Goal: Information Seeking & Learning: Find specific page/section

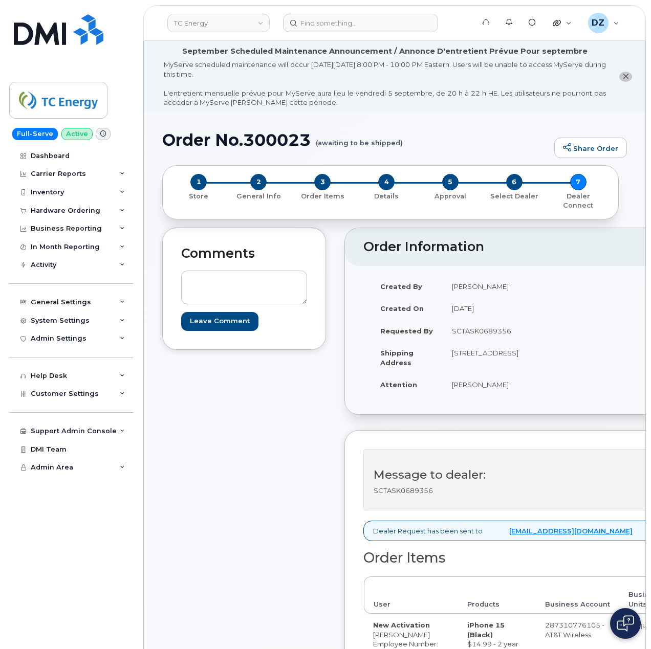
scroll to position [409, 0]
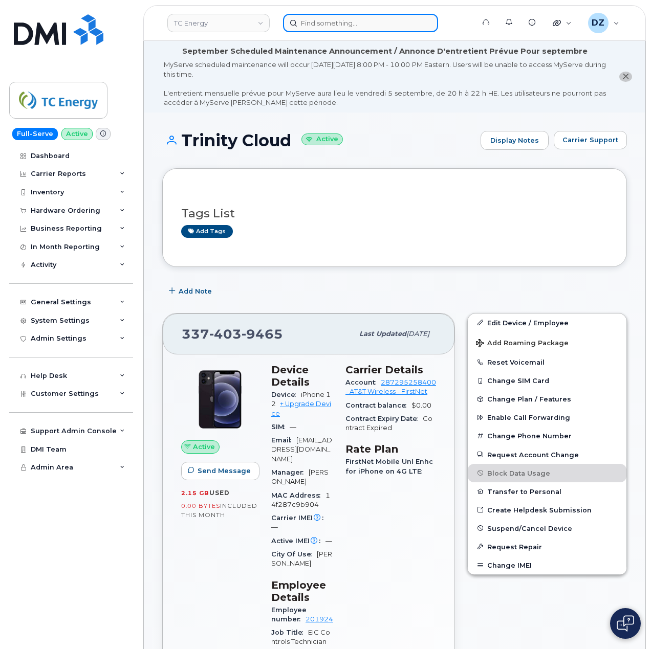
click at [324, 23] on input at bounding box center [360, 23] width 155 height 18
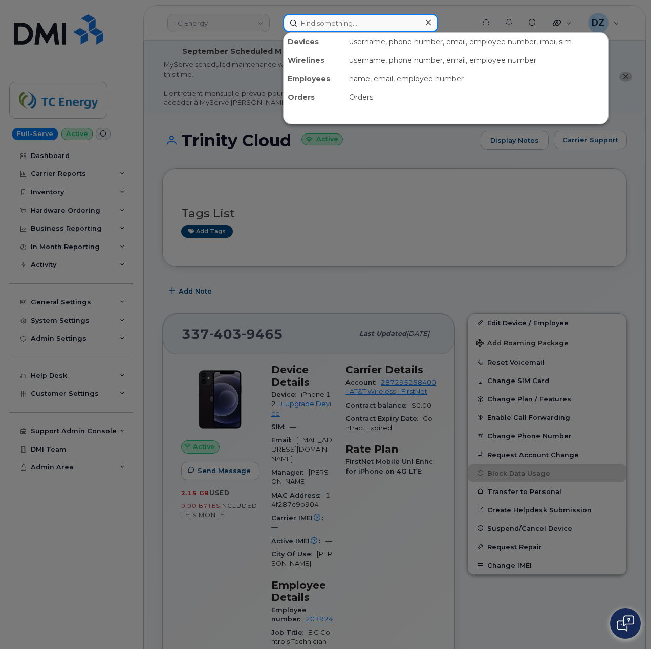
paste input "403-617-0651"
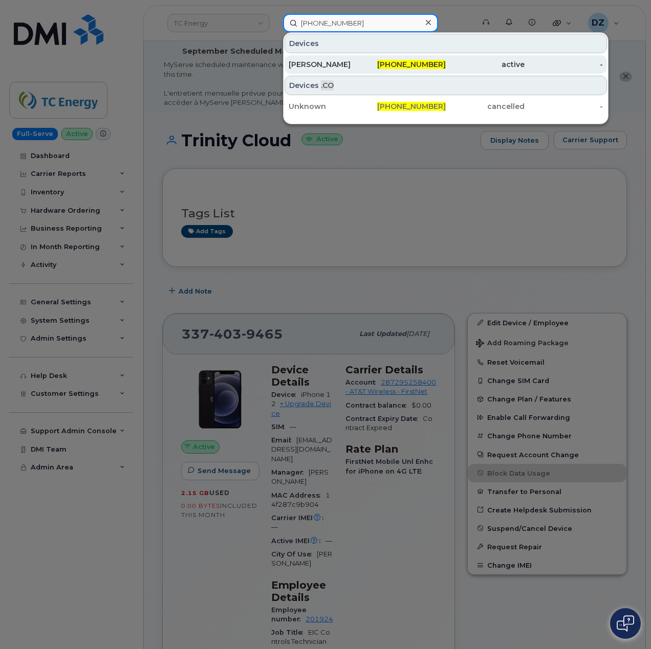
type input "403-617-0651"
click at [359, 61] on div "Brett Wearing" at bounding box center [327, 64] width 79 height 10
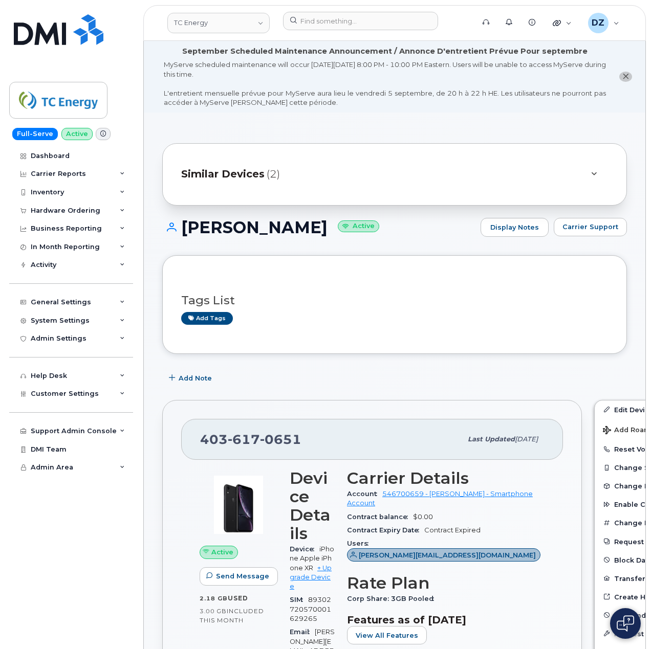
click at [262, 173] on span "Similar Devices" at bounding box center [222, 174] width 83 height 15
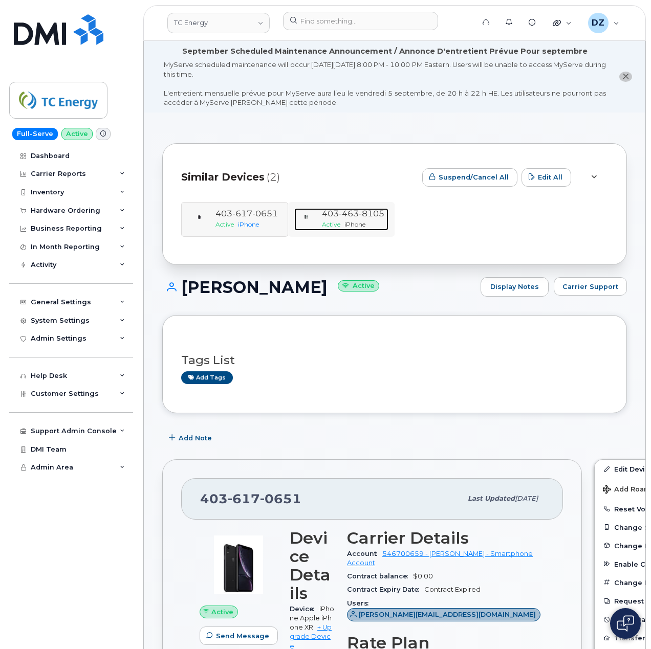
click at [333, 221] on span "Active" at bounding box center [331, 224] width 18 height 8
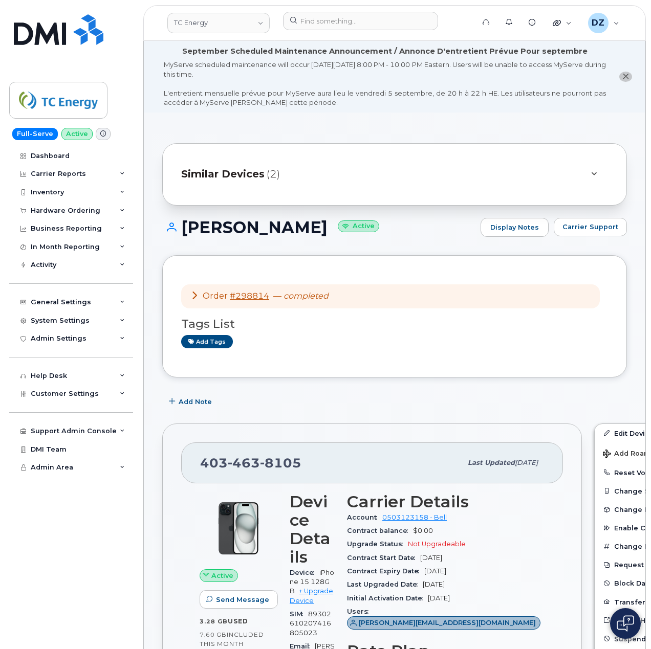
click at [251, 166] on div "Similar Devices (2)" at bounding box center [380, 174] width 398 height 25
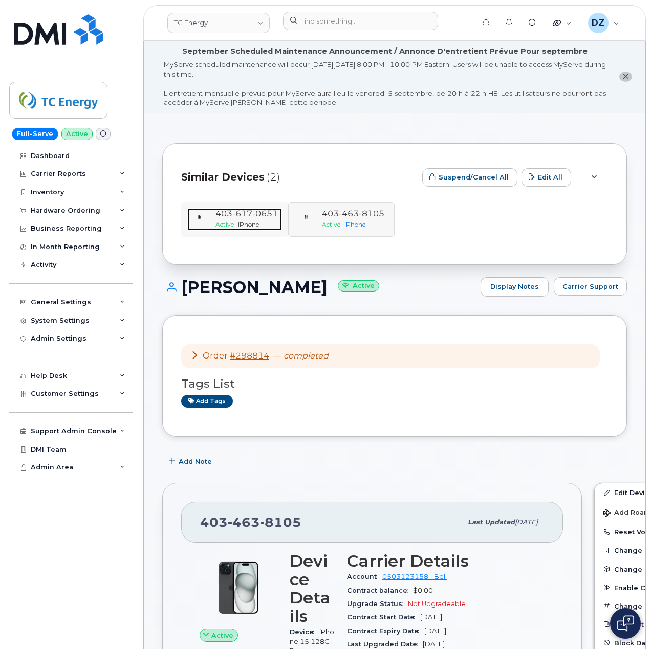
click at [234, 214] on span "617" at bounding box center [242, 214] width 20 height 10
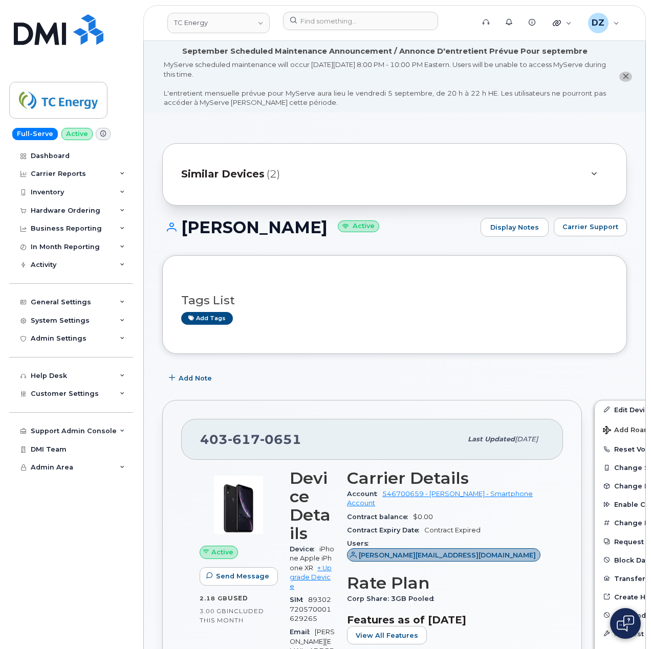
click at [290, 175] on div "Similar Devices (2)" at bounding box center [380, 174] width 398 height 25
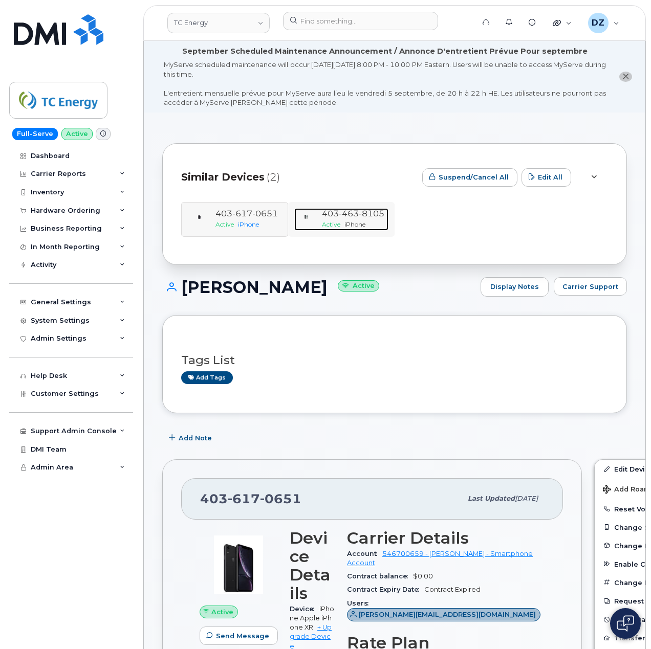
click at [350, 221] on span "iPhone" at bounding box center [354, 224] width 21 height 8
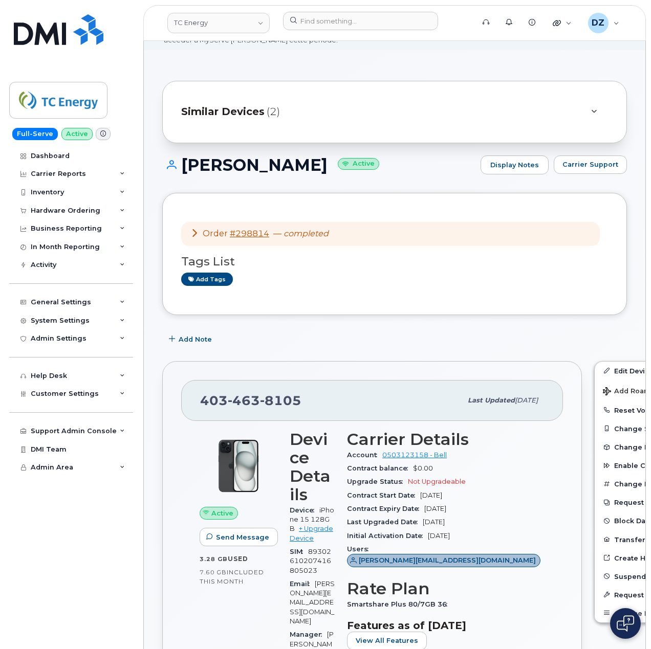
scroll to position [136, 0]
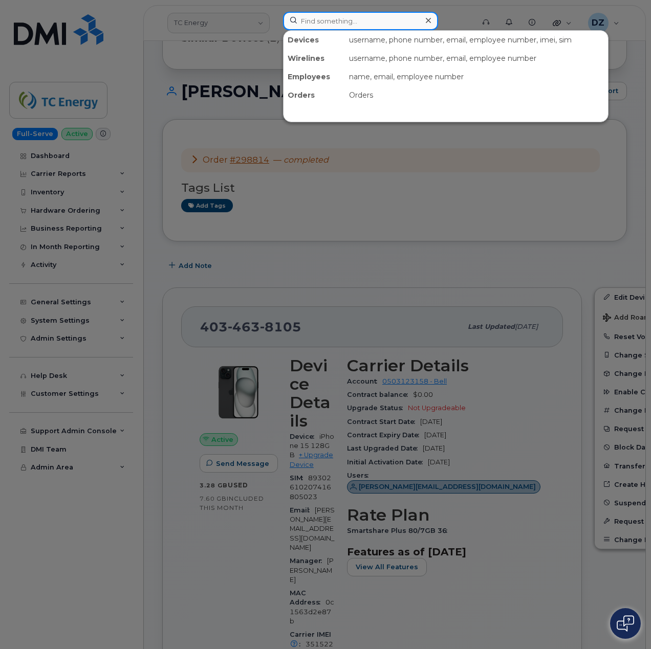
click at [351, 20] on input at bounding box center [360, 21] width 155 height 18
paste input "2315640398"
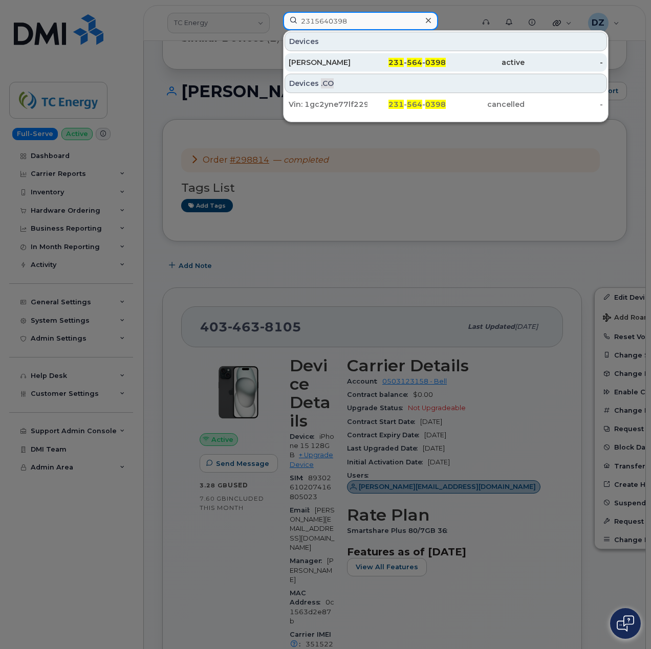
type input "2315640398"
click at [362, 62] on div "William Donald" at bounding box center [327, 62] width 79 height 10
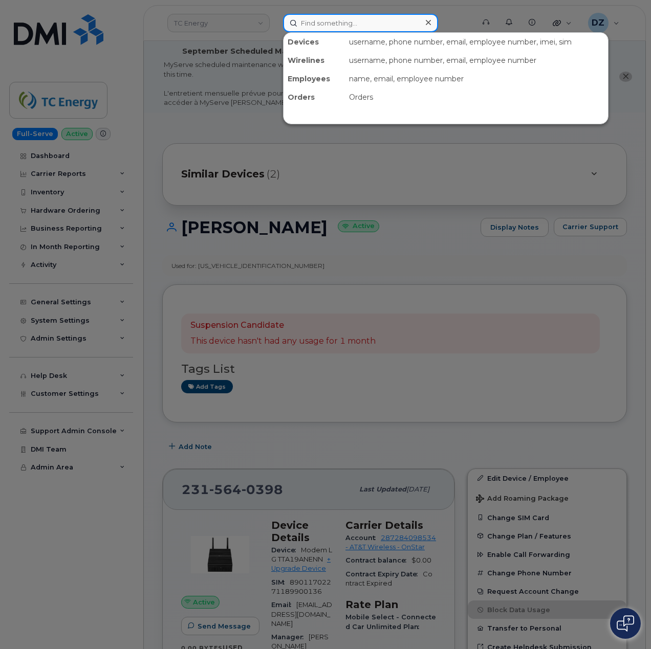
click at [337, 27] on input at bounding box center [360, 23] width 155 height 18
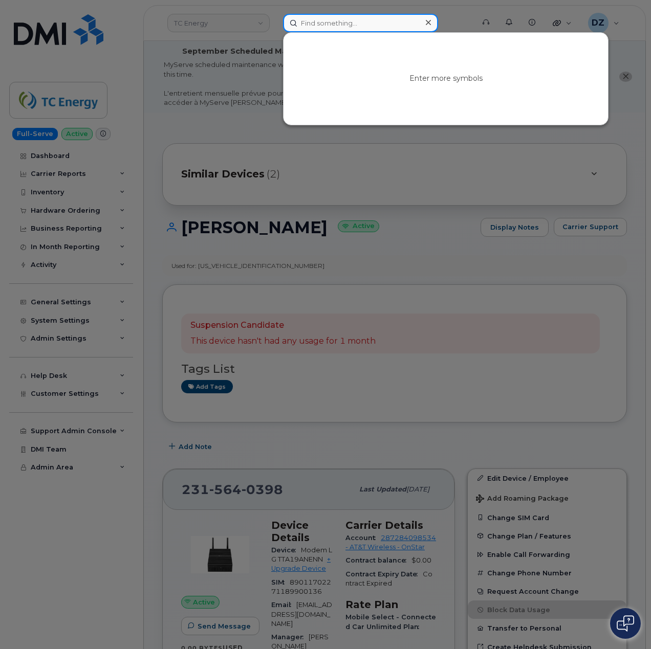
click at [363, 28] on input at bounding box center [360, 23] width 155 height 18
paste input "2315640598"
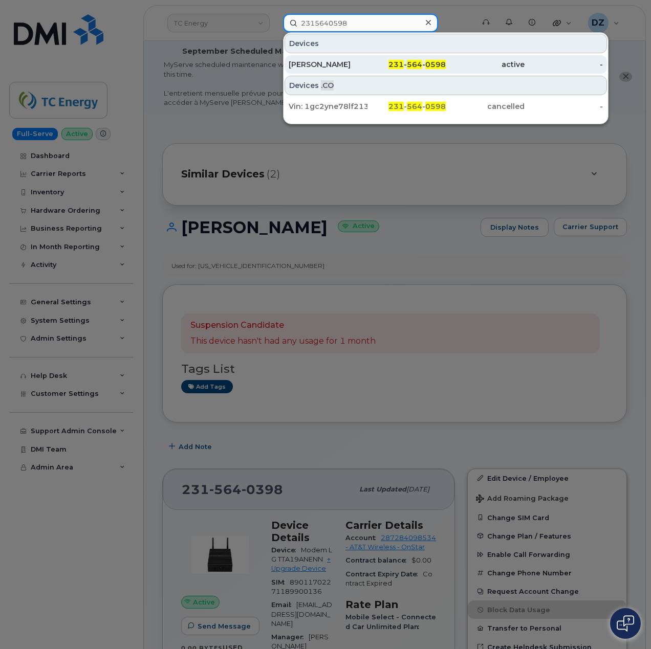
type input "2315640598"
click at [350, 61] on div "Nicholas Williams" at bounding box center [327, 64] width 79 height 10
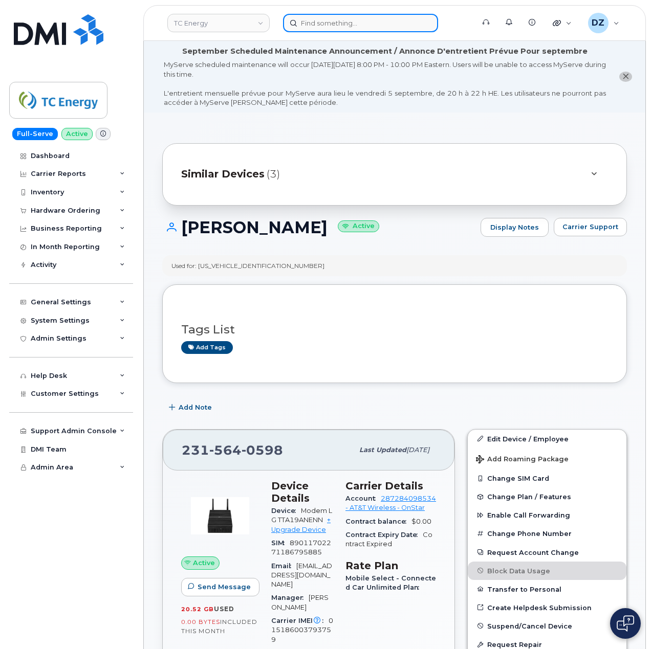
click at [338, 28] on input at bounding box center [360, 23] width 155 height 18
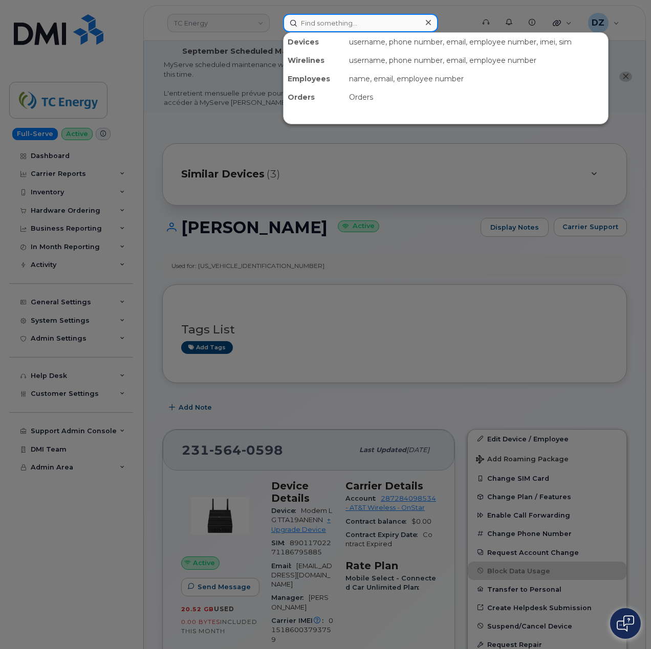
paste input "2315641919"
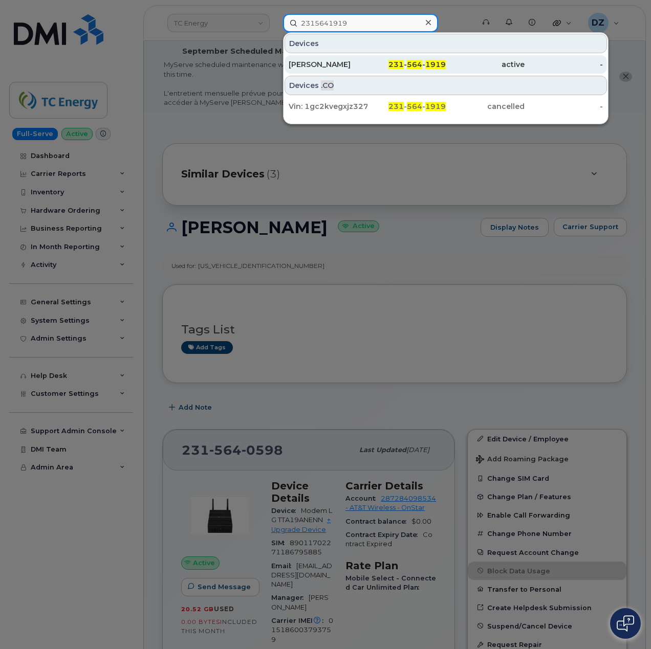
type input "2315641919"
click at [365, 60] on div "[PERSON_NAME]" at bounding box center [327, 64] width 79 height 10
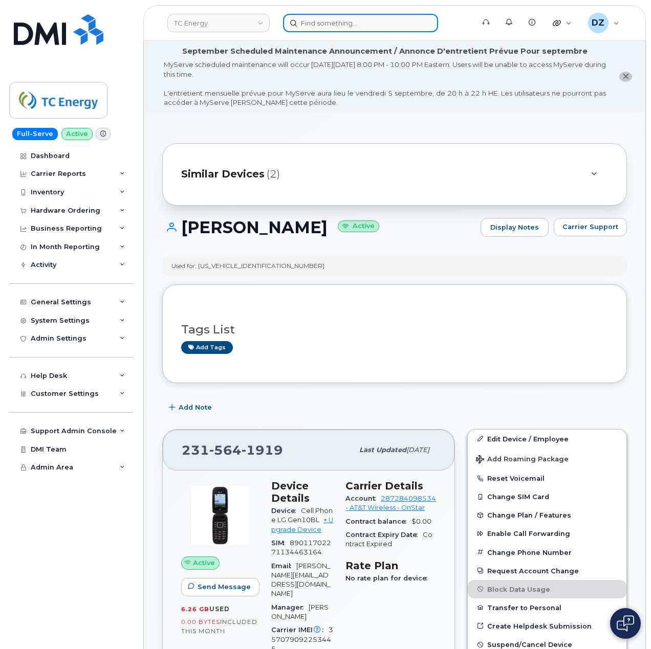
click at [321, 25] on input at bounding box center [360, 23] width 155 height 18
paste input "2315642478"
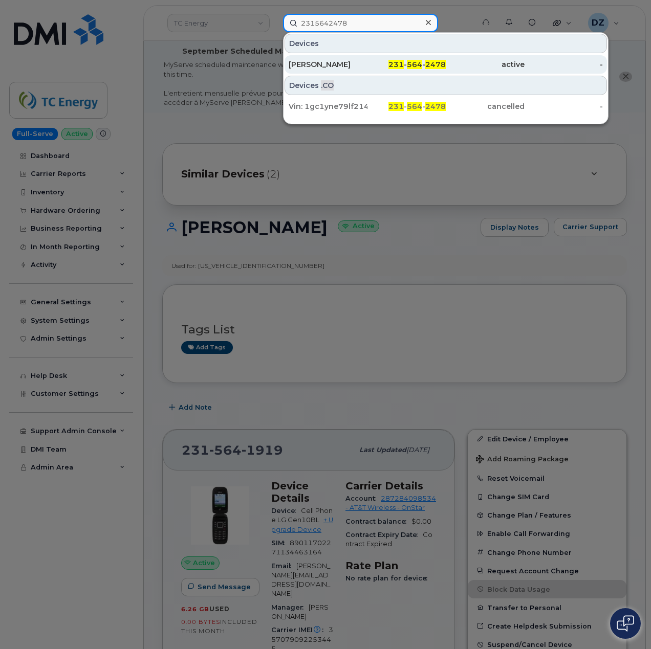
type input "2315642478"
click at [352, 62] on div "[PERSON_NAME]" at bounding box center [327, 64] width 79 height 10
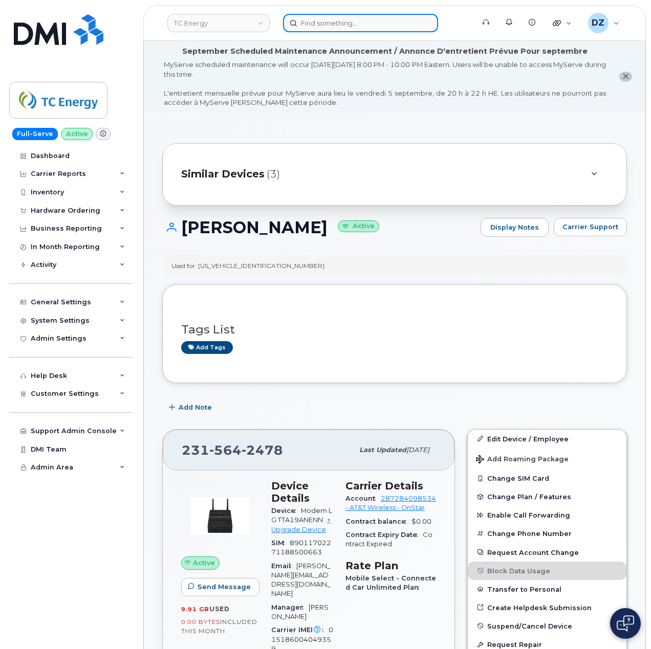
click at [338, 27] on input at bounding box center [360, 23] width 155 height 18
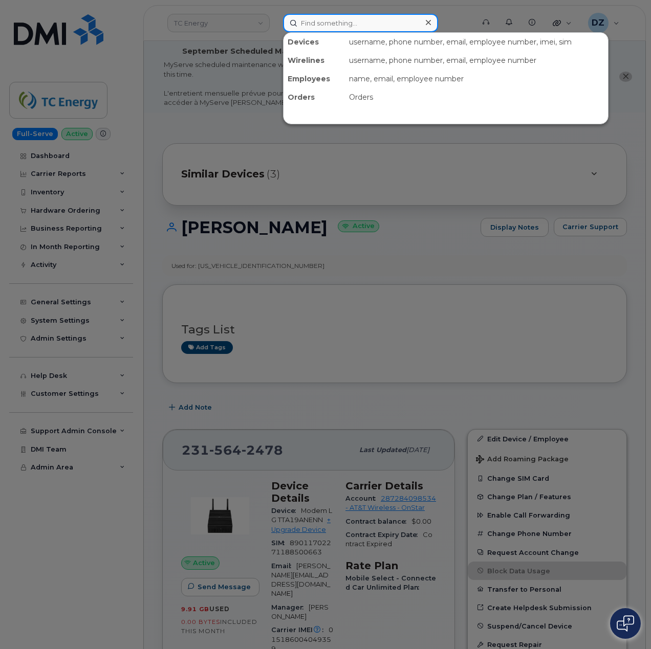
paste input "2315642498"
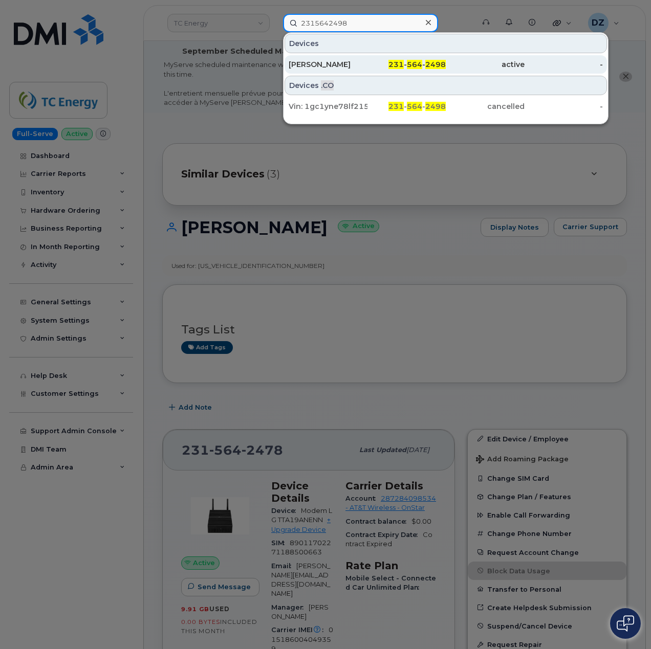
type input "2315642498"
click at [365, 63] on div "Raymond Glasoe" at bounding box center [327, 64] width 79 height 10
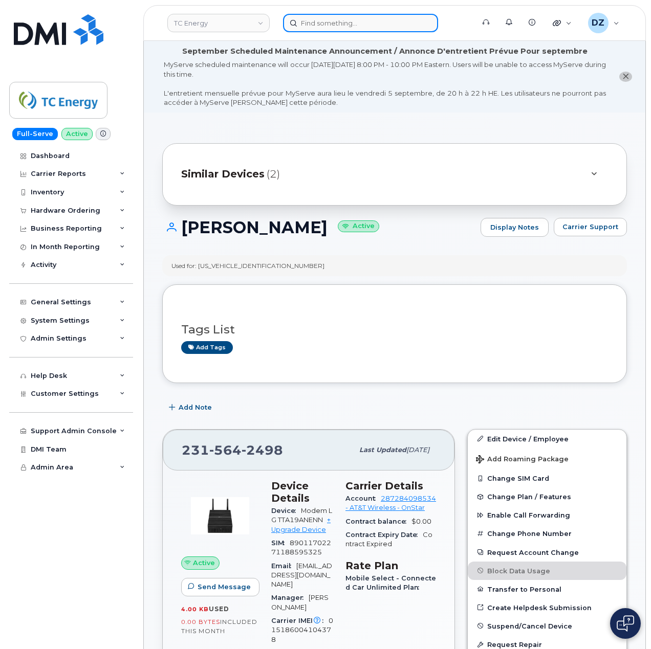
click at [344, 25] on input at bounding box center [360, 23] width 155 height 18
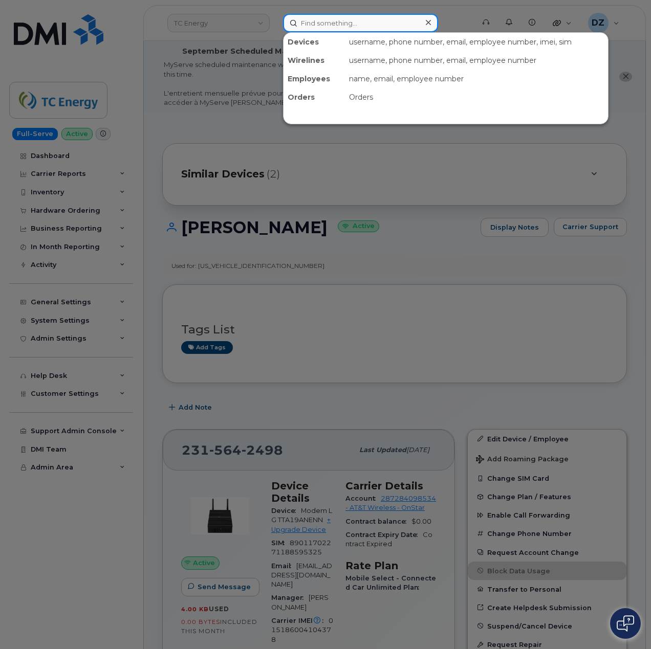
paste input "2315643690"
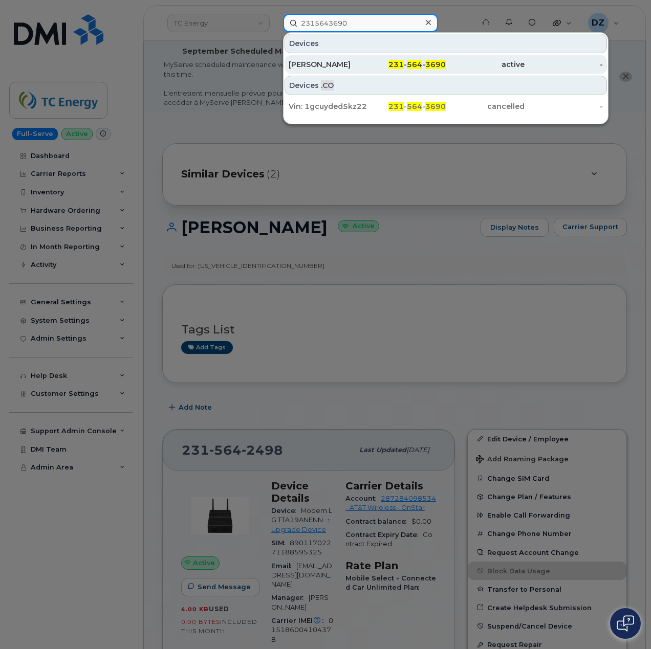
type input "2315643690"
click at [369, 60] on div "231 - 564 - 3690" at bounding box center [406, 64] width 79 height 10
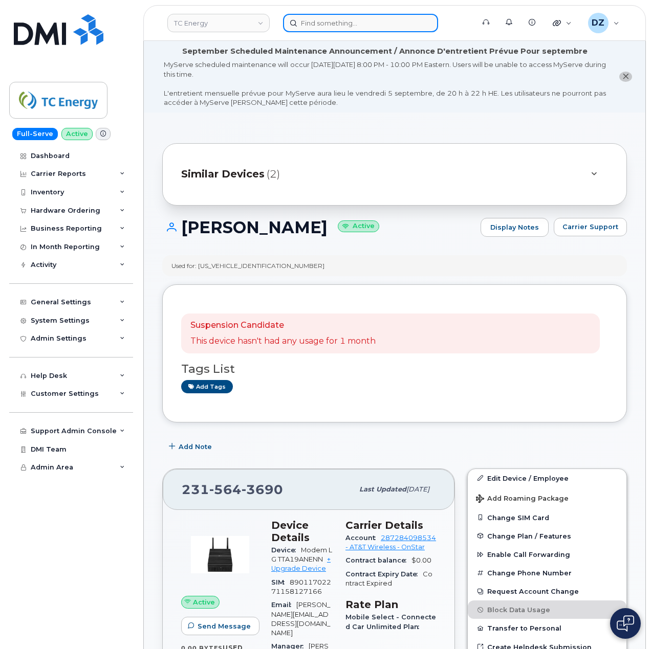
click at [346, 25] on input at bounding box center [360, 23] width 155 height 18
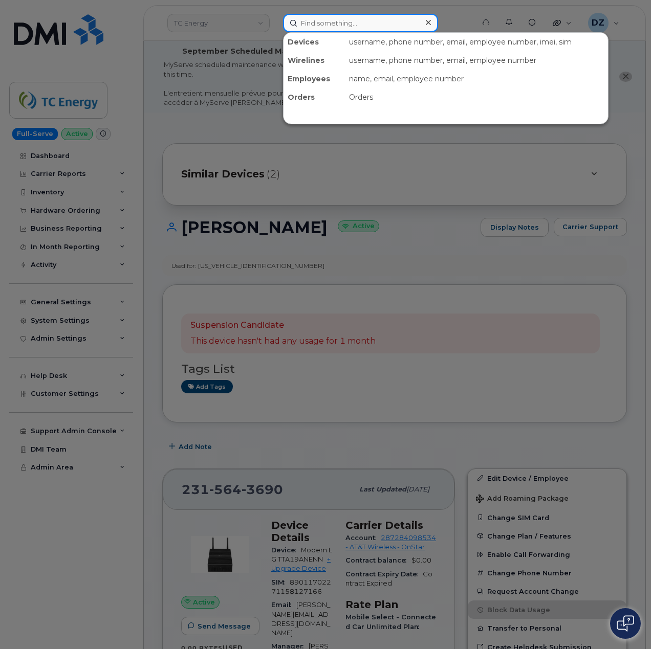
paste input "2315643852"
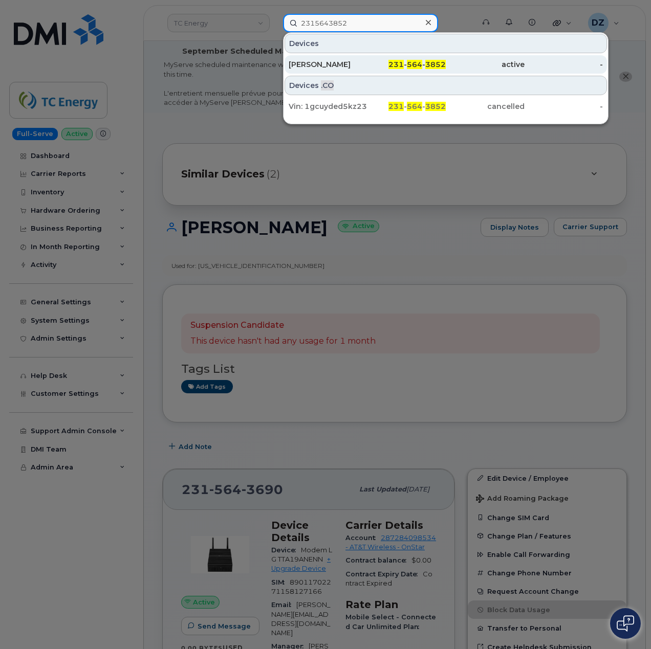
type input "2315643852"
click at [344, 62] on div "[PERSON_NAME]" at bounding box center [327, 64] width 79 height 10
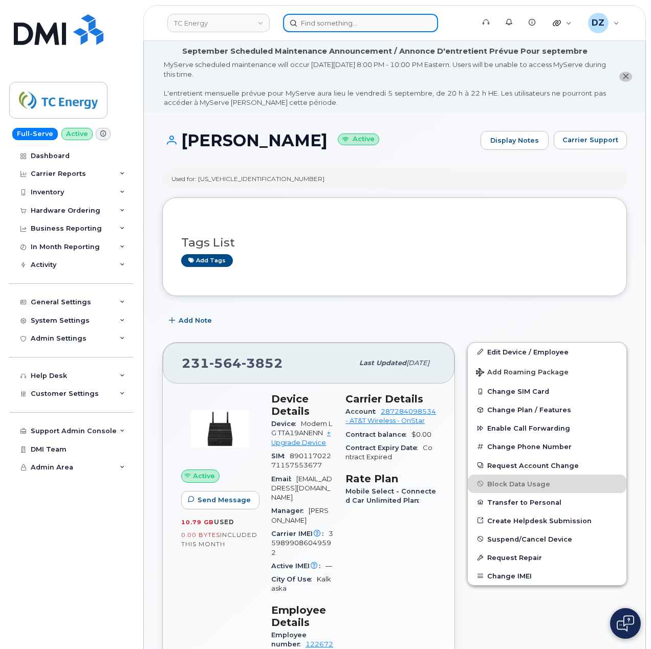
click at [349, 17] on input at bounding box center [360, 23] width 155 height 18
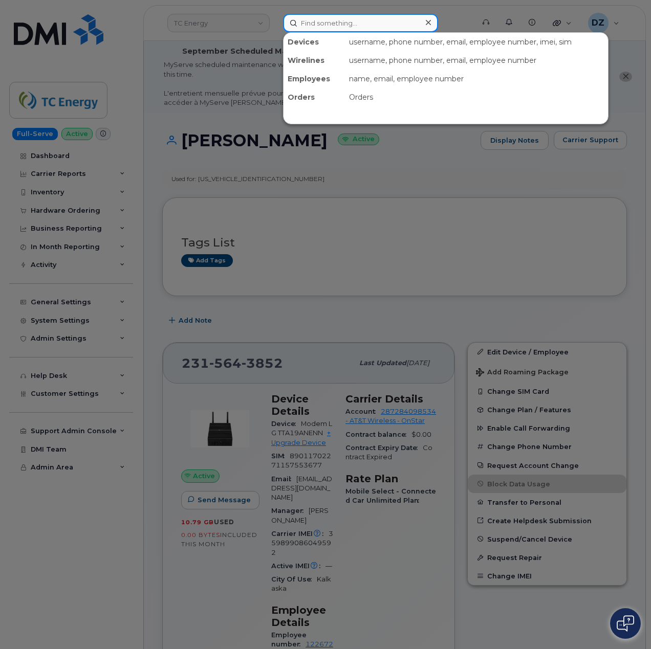
paste input "2316202532"
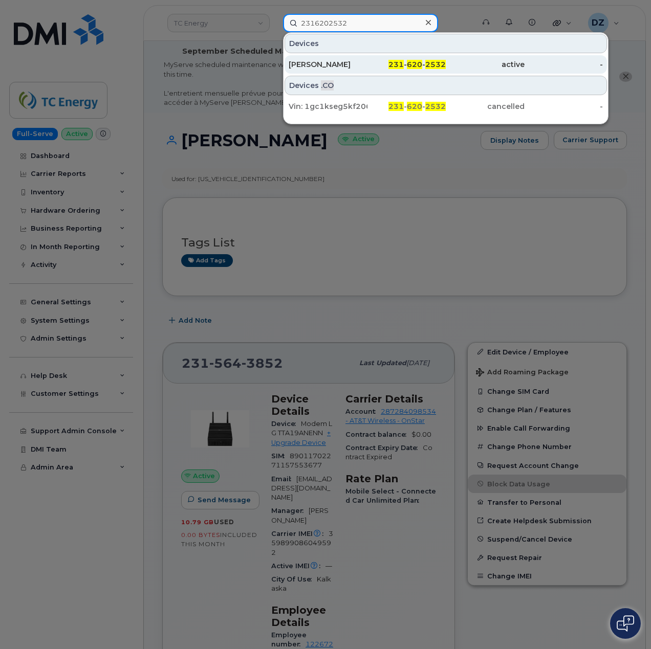
type input "2316202532"
click at [383, 62] on div "231 - 620 - 2532" at bounding box center [406, 64] width 79 height 10
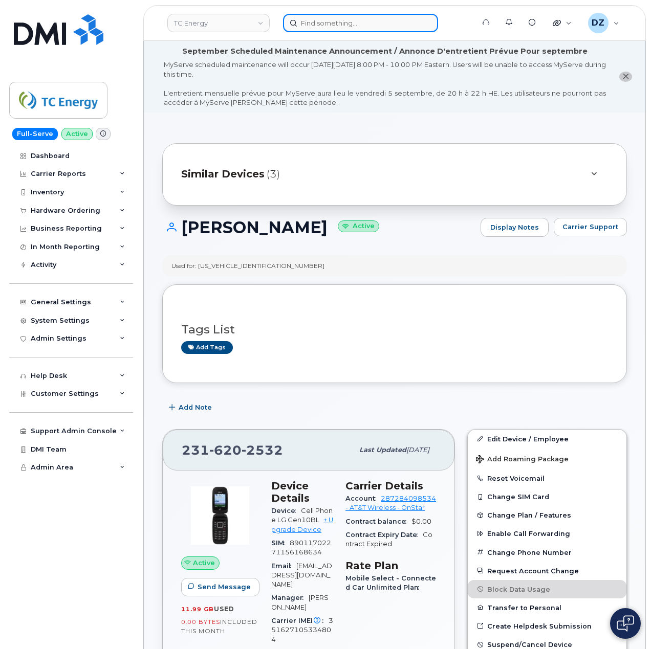
click at [366, 25] on input at bounding box center [360, 23] width 155 height 18
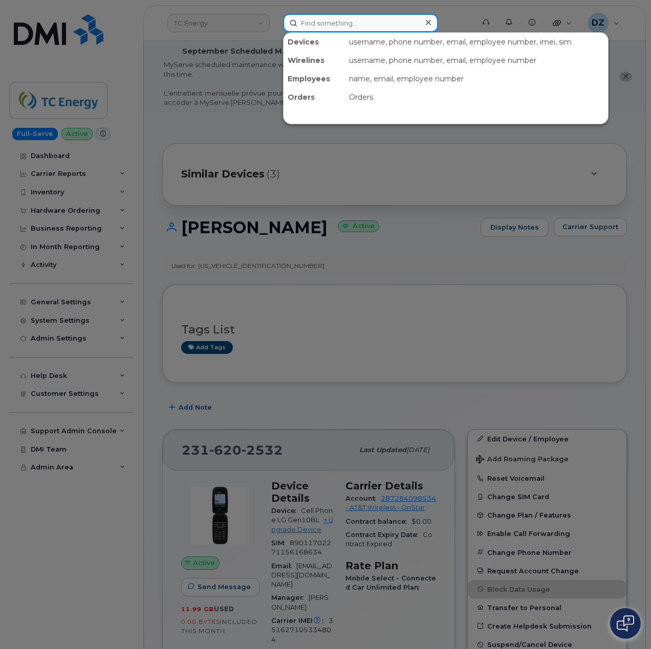
paste input "2482253638"
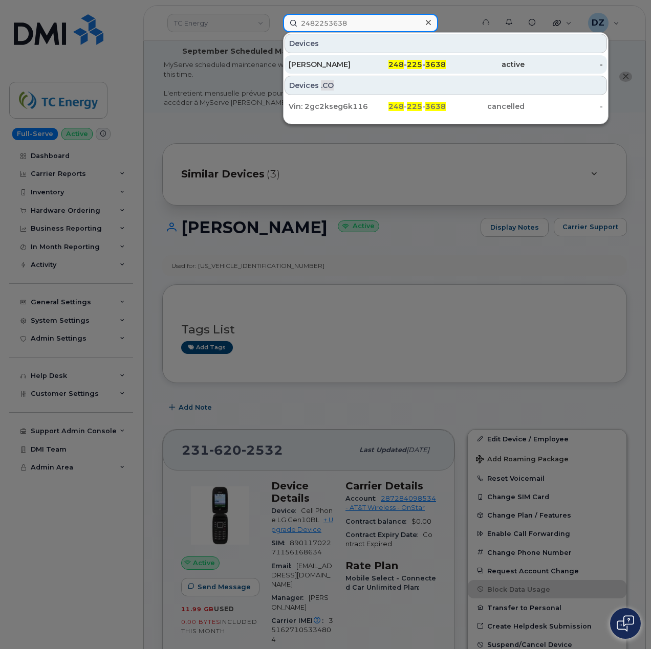
type input "2482253638"
click at [340, 63] on div "[PERSON_NAME]" at bounding box center [327, 64] width 79 height 10
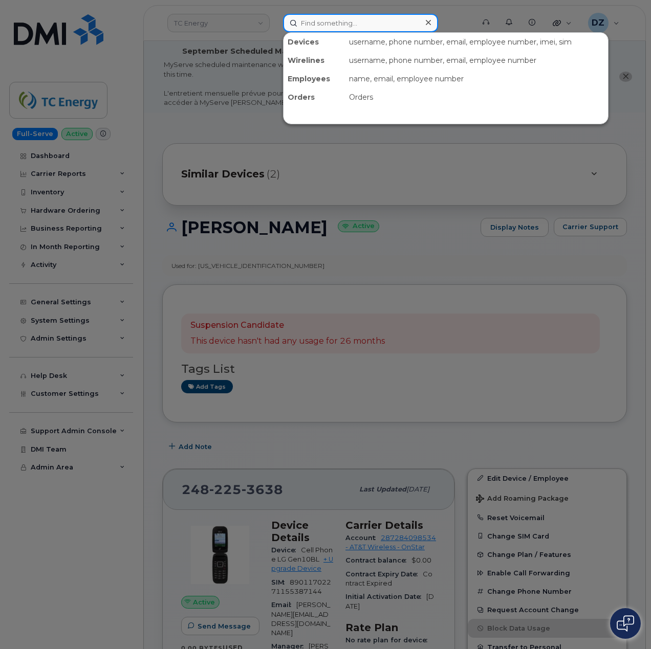
click at [365, 25] on input at bounding box center [360, 23] width 155 height 18
paste input "2484630625"
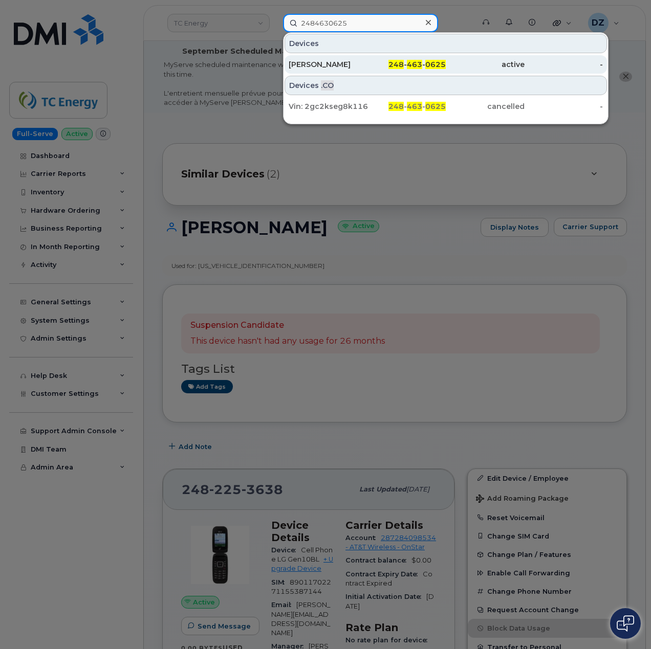
type input "2484630625"
click at [359, 64] on div "Shaun Harris" at bounding box center [327, 64] width 79 height 10
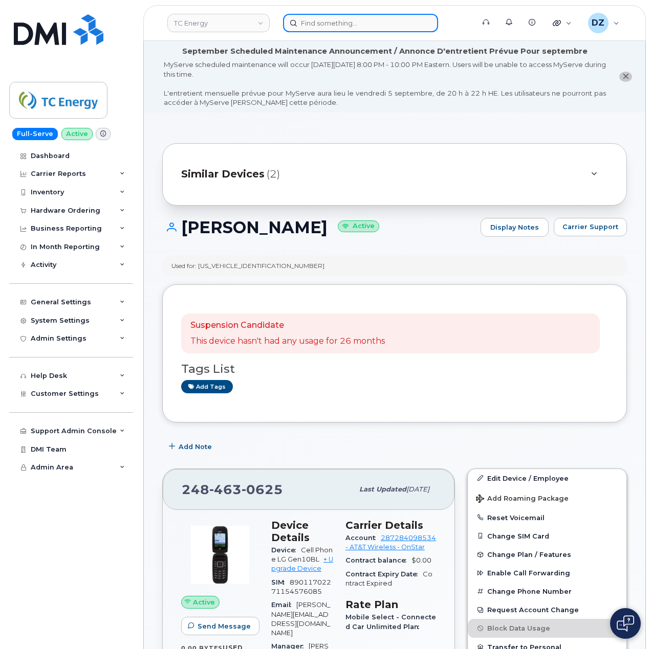
click at [342, 27] on input at bounding box center [360, 23] width 155 height 18
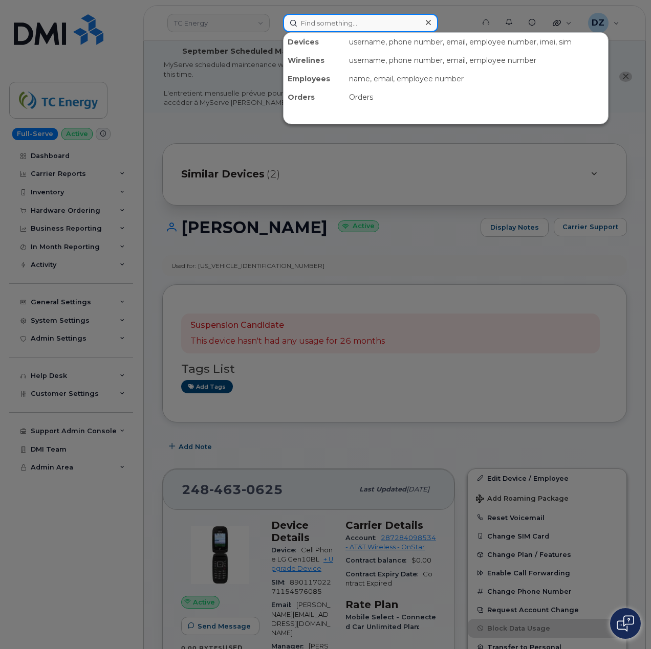
paste input "2484630632"
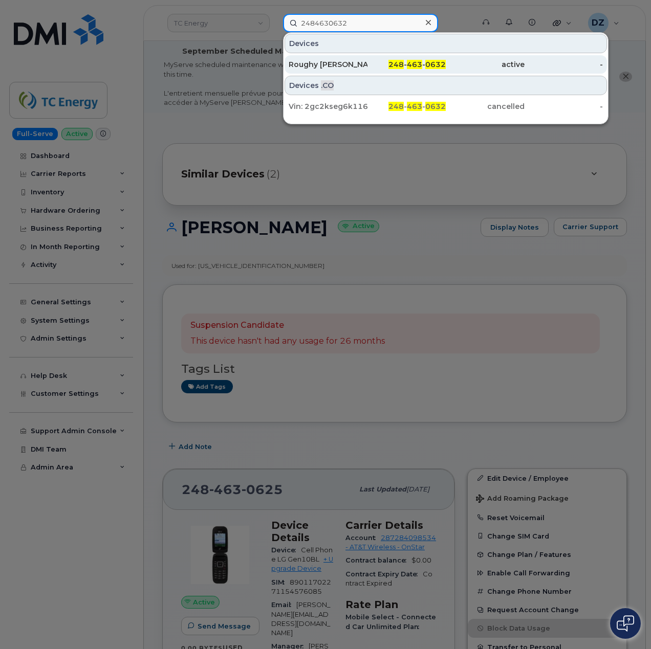
type input "2484630632"
click at [326, 63] on div "Roughy McCoy" at bounding box center [327, 64] width 79 height 10
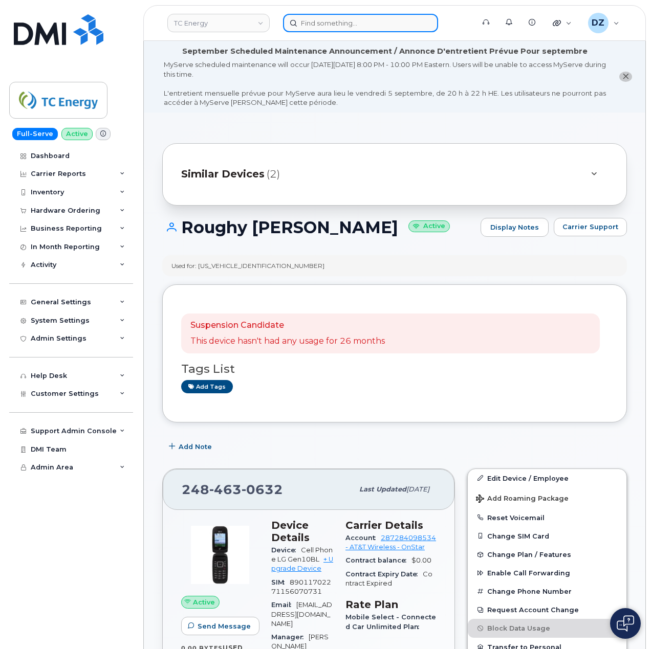
click at [330, 27] on input at bounding box center [360, 23] width 155 height 18
paste input "2814501080"
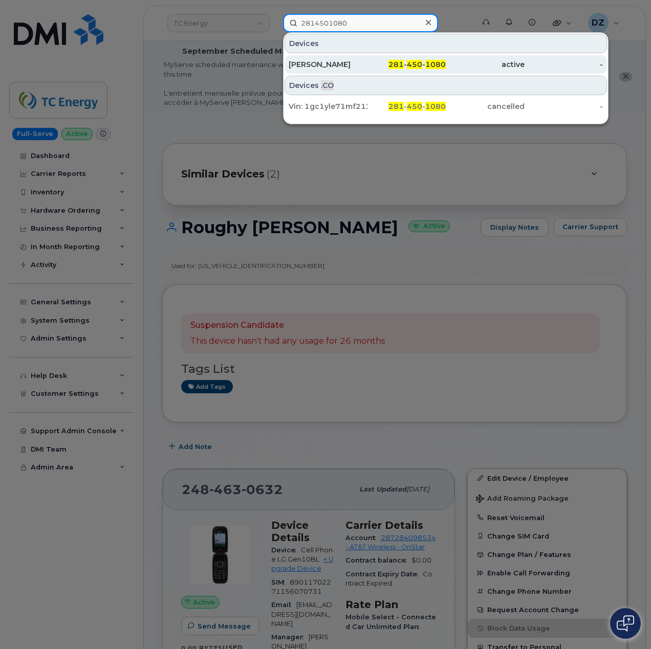
type input "2814501080"
click at [350, 66] on div "Monte Wunderle" at bounding box center [327, 64] width 79 height 10
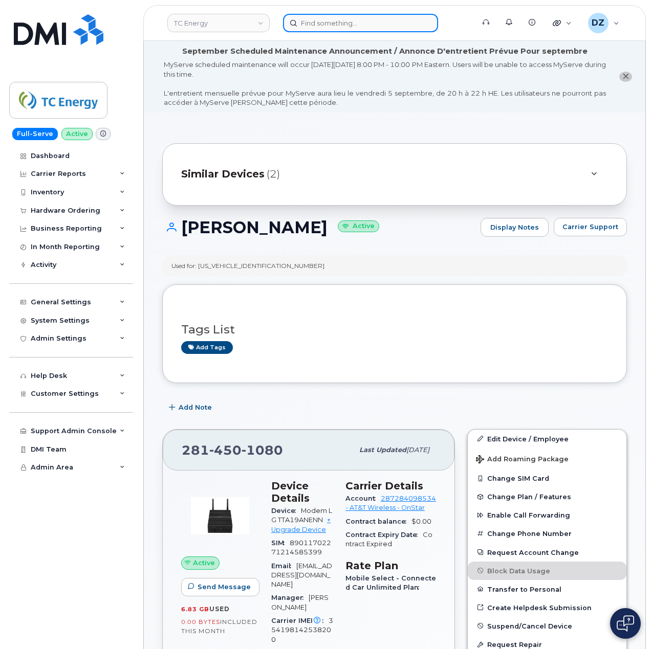
click at [360, 30] on input at bounding box center [360, 23] width 155 height 18
paste input "3136103403"
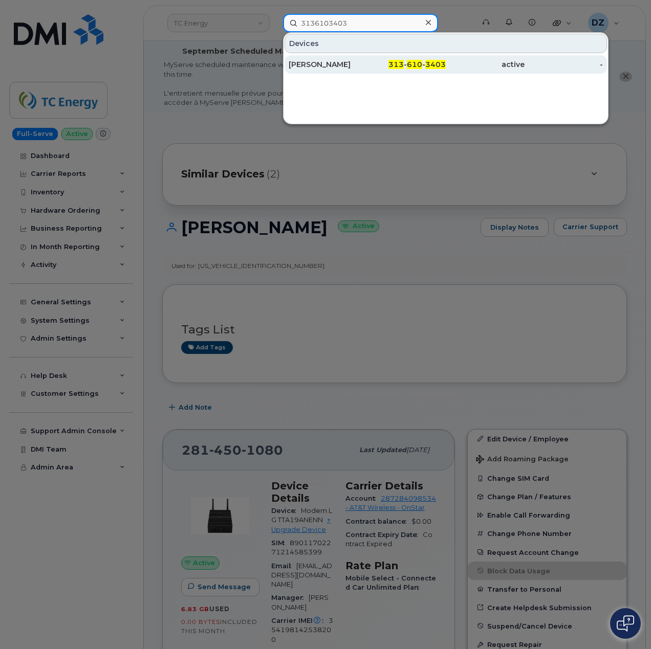
type input "3136103403"
click at [342, 70] on div "[PERSON_NAME]" at bounding box center [327, 64] width 79 height 10
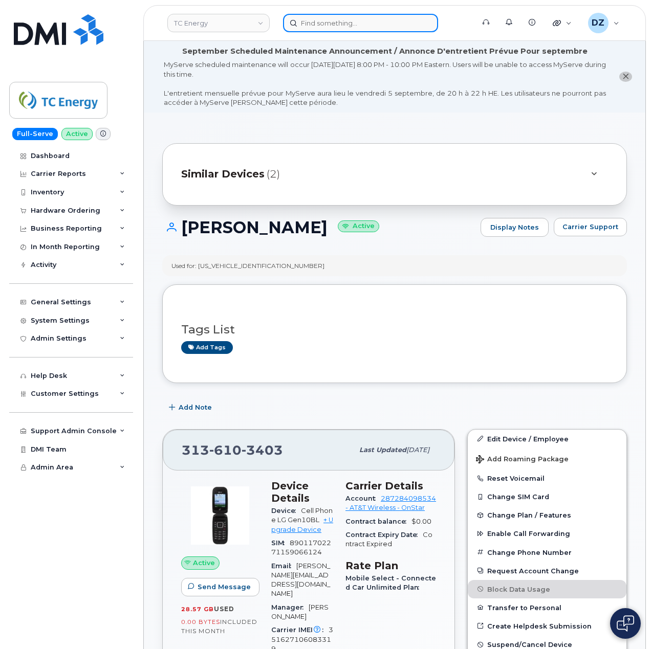
click at [352, 15] on input at bounding box center [360, 23] width 155 height 18
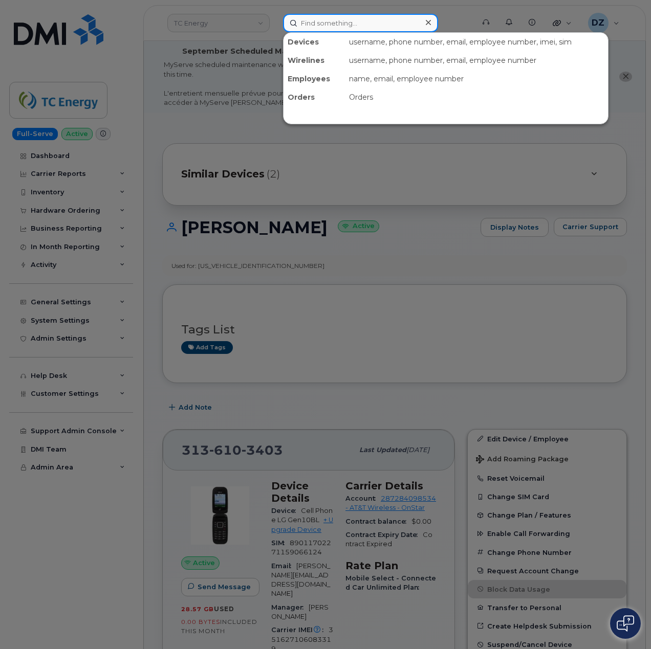
paste input "3136850128"
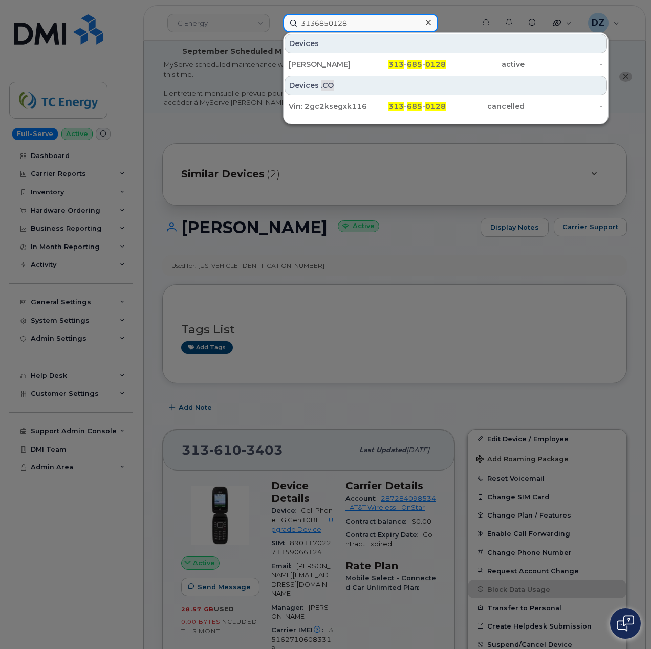
click at [361, 19] on input "3136850128" at bounding box center [360, 23] width 155 height 18
paste input "7063886"
click at [359, 24] on input "3137063886" at bounding box center [360, 23] width 155 height 18
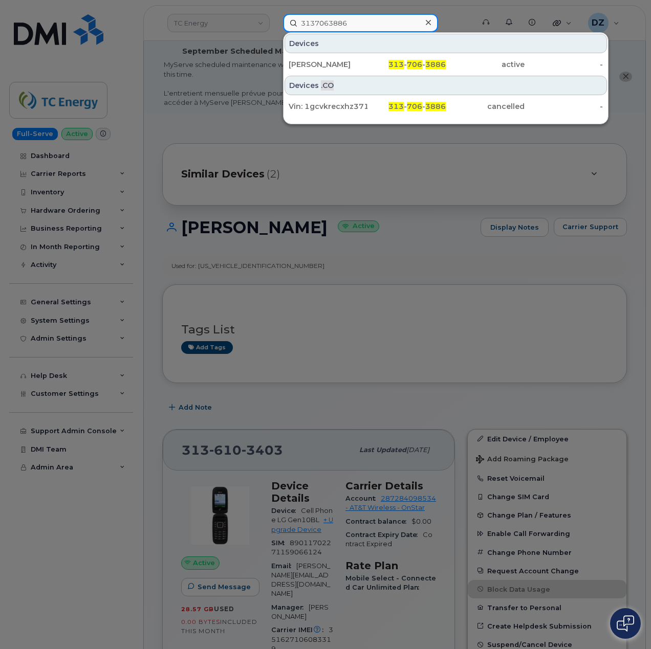
click at [359, 24] on input "3137063886" at bounding box center [360, 23] width 155 height 18
paste input "374299"
click at [356, 27] on input "3137374299" at bounding box center [360, 23] width 155 height 18
paste input "8014754"
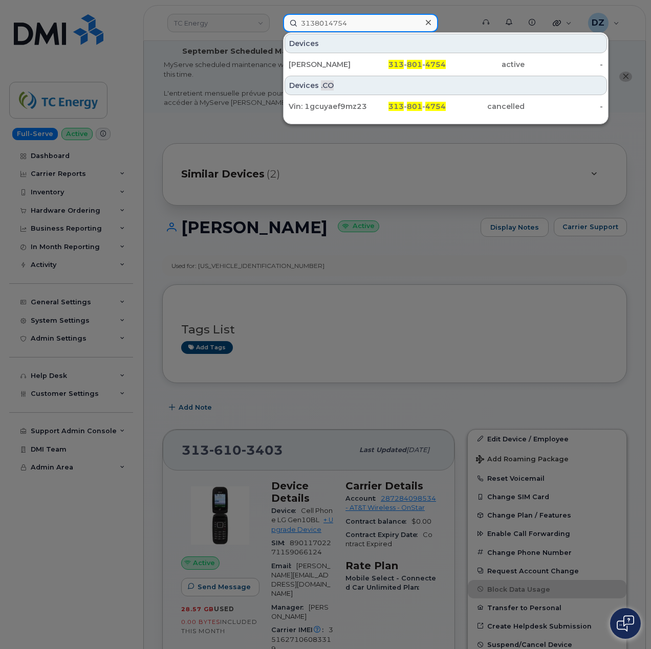
click at [367, 19] on input "3138014754" at bounding box center [360, 23] width 155 height 18
paste input "9520715"
click at [365, 21] on input "3139520715" at bounding box center [360, 23] width 155 height 18
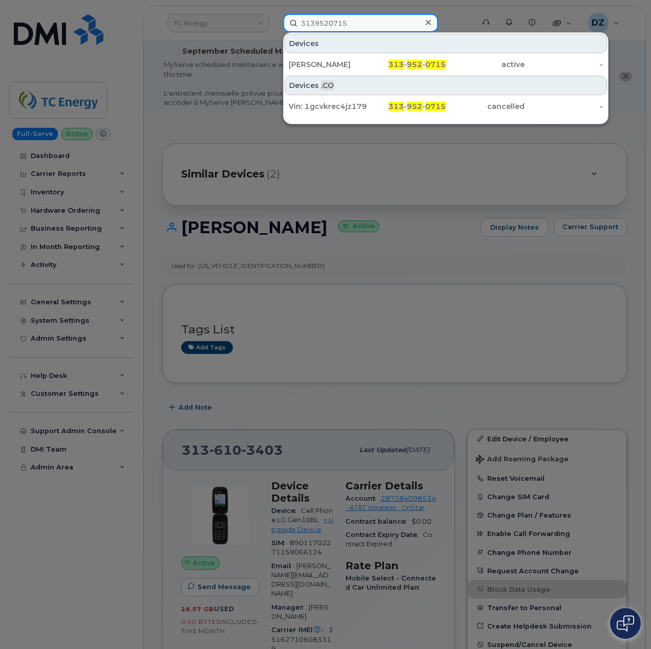
paste input "484500108"
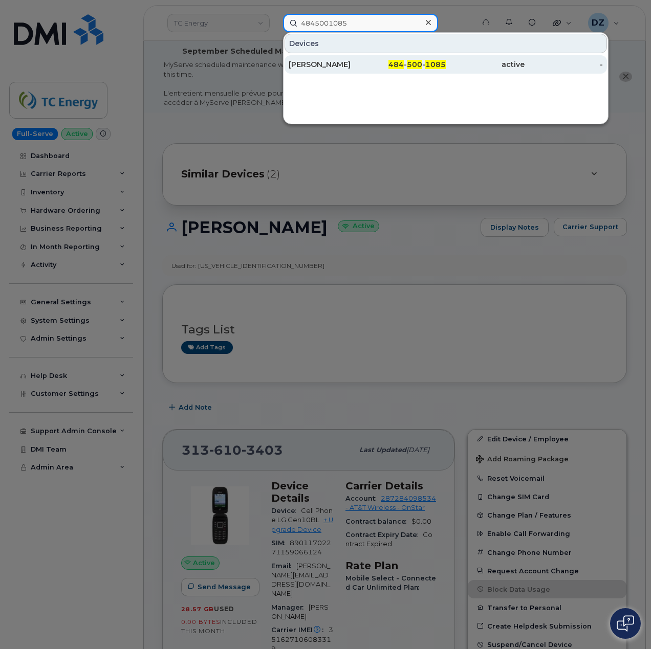
type input "4845001085"
click at [326, 63] on div "Ryan Woodring" at bounding box center [327, 64] width 79 height 10
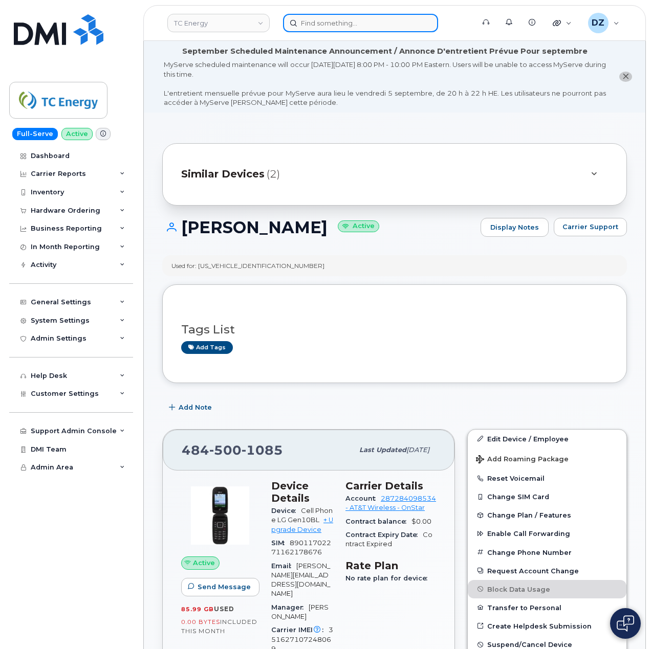
click at [324, 24] on input at bounding box center [360, 23] width 155 height 18
paste input "4845001327"
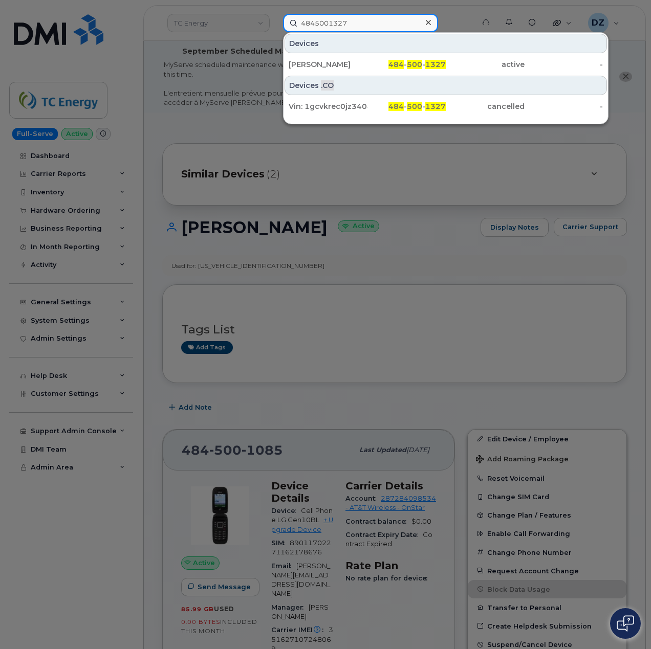
click at [356, 21] on input "4845001327" at bounding box center [360, 23] width 155 height 18
paste input "4054"
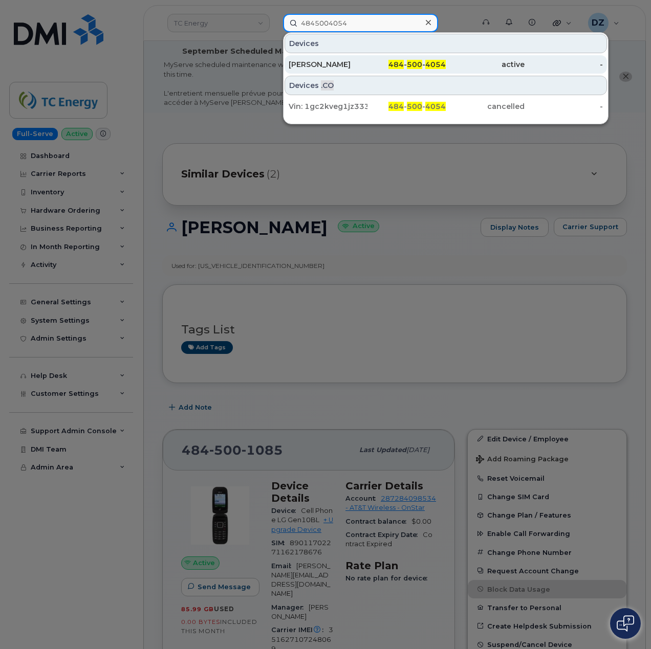
type input "4845004054"
click at [344, 64] on div "[PERSON_NAME]" at bounding box center [327, 64] width 79 height 10
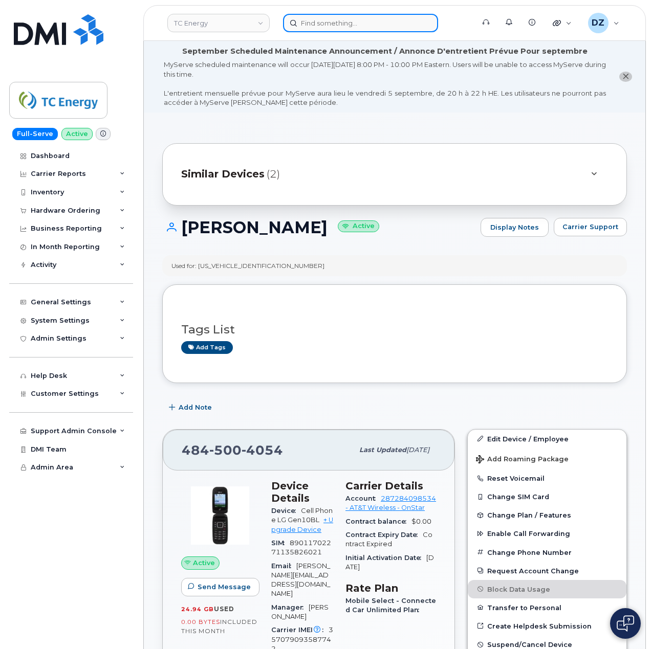
click at [363, 25] on input at bounding box center [360, 23] width 155 height 18
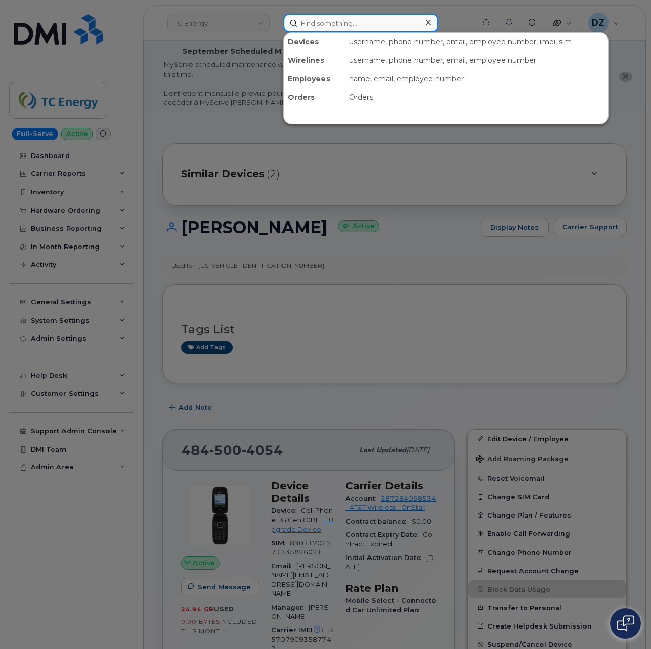
paste input "4845005785"
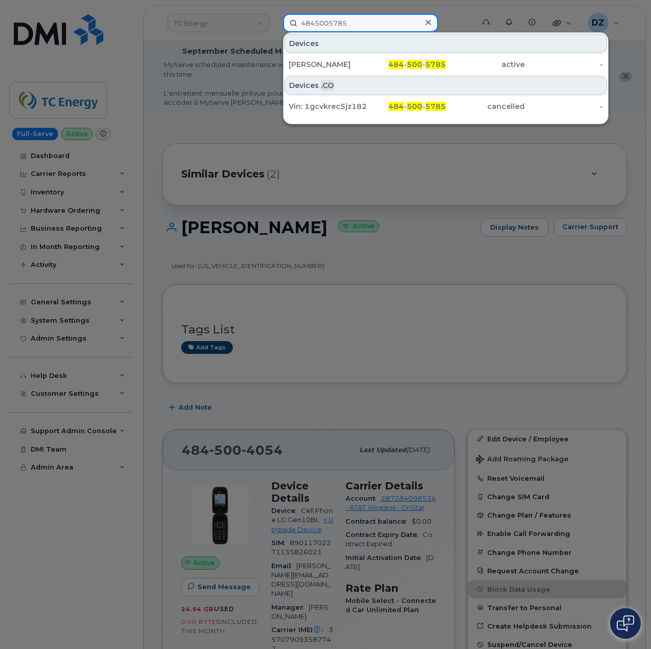
click at [356, 27] on input "4845005785" at bounding box center [360, 23] width 155 height 18
paste input "9018344"
click at [367, 23] on input "4849018344" at bounding box center [360, 23] width 155 height 18
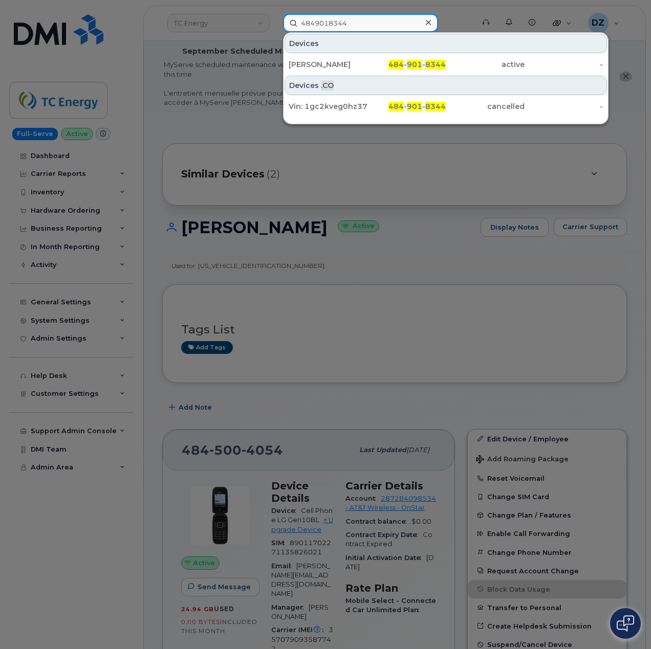
paste input "9792"
click at [338, 19] on input "4849019792" at bounding box center [360, 23] width 155 height 18
paste input "855439"
click at [365, 16] on input "4849855439" at bounding box center [360, 23] width 155 height 18
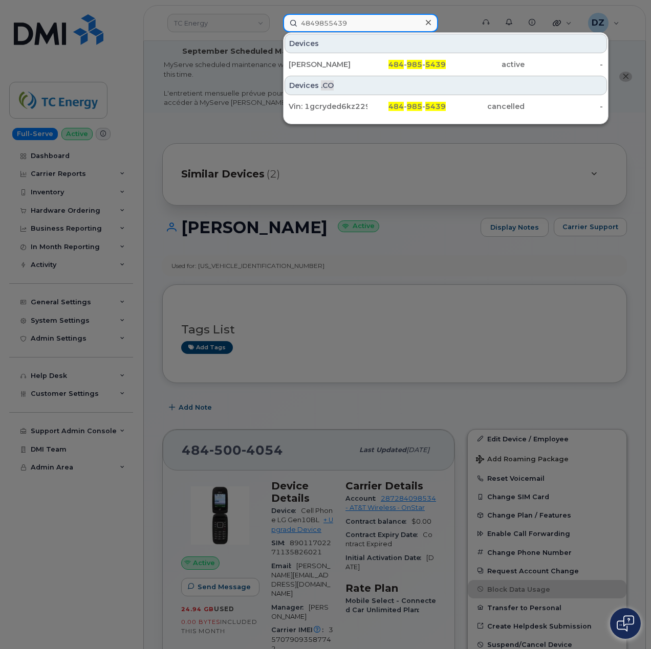
click at [365, 16] on input "4849855439" at bounding box center [360, 23] width 155 height 18
paste input "6501"
click at [362, 27] on input "4849865019" at bounding box center [360, 23] width 155 height 18
paste input "8276"
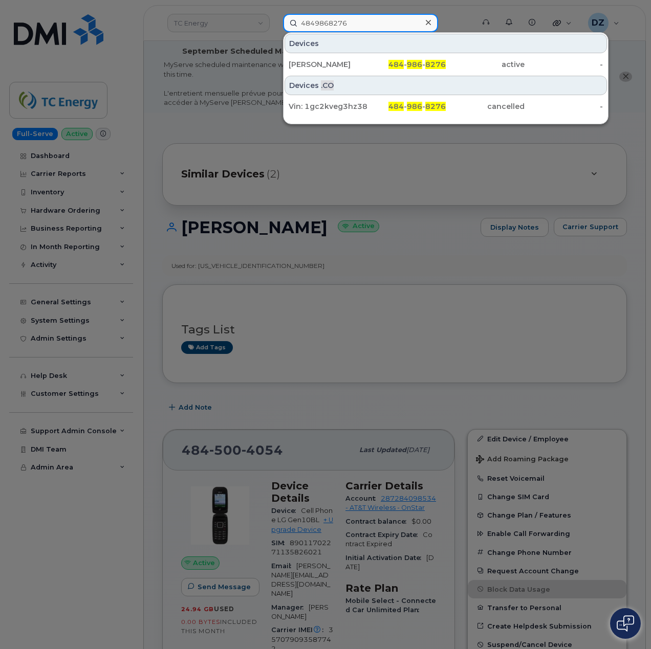
click at [360, 25] on input "4849868276" at bounding box center [360, 23] width 155 height 18
paste input "6104125432"
click at [336, 17] on input "6104125432" at bounding box center [360, 23] width 155 height 18
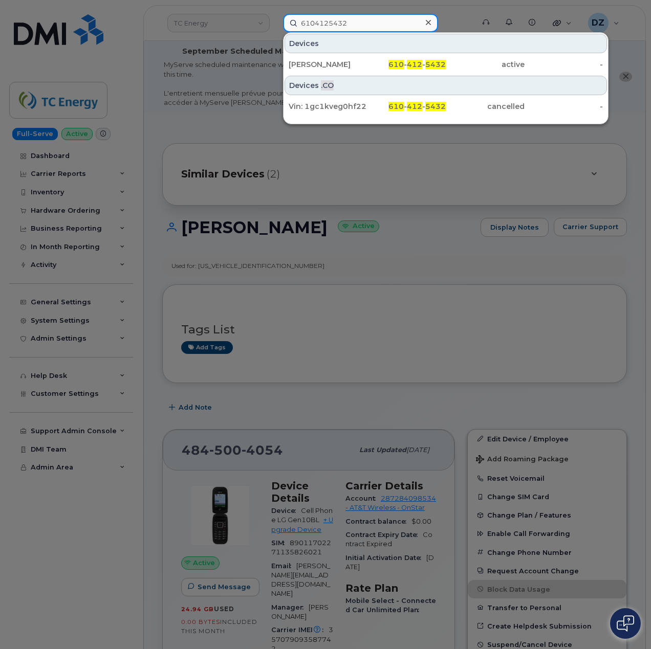
paste input "75"
click at [350, 26] on input "6104125475" at bounding box center [360, 23] width 155 height 18
paste input "9"
click at [344, 25] on input "6104125495" at bounding box center [360, 23] width 155 height 18
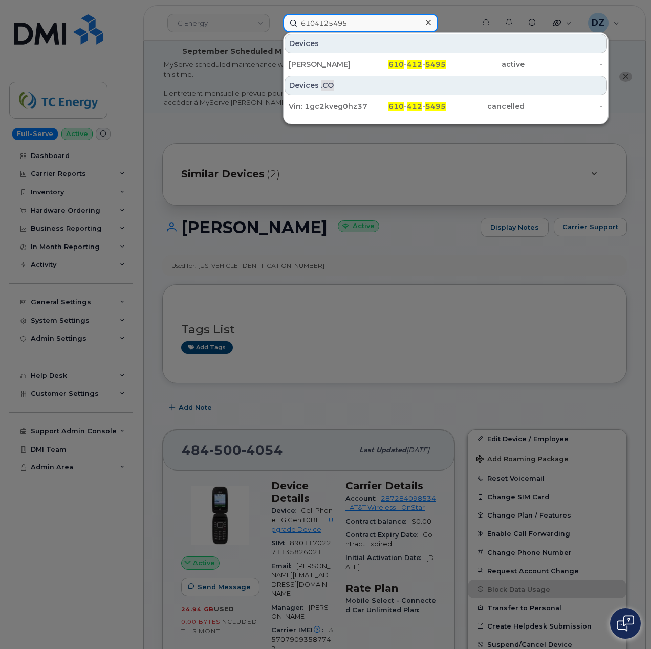
click at [344, 25] on input "6104125495" at bounding box center [360, 23] width 155 height 18
paste input "509"
click at [354, 27] on input "6104125509" at bounding box center [360, 23] width 155 height 18
paste input "7472194627"
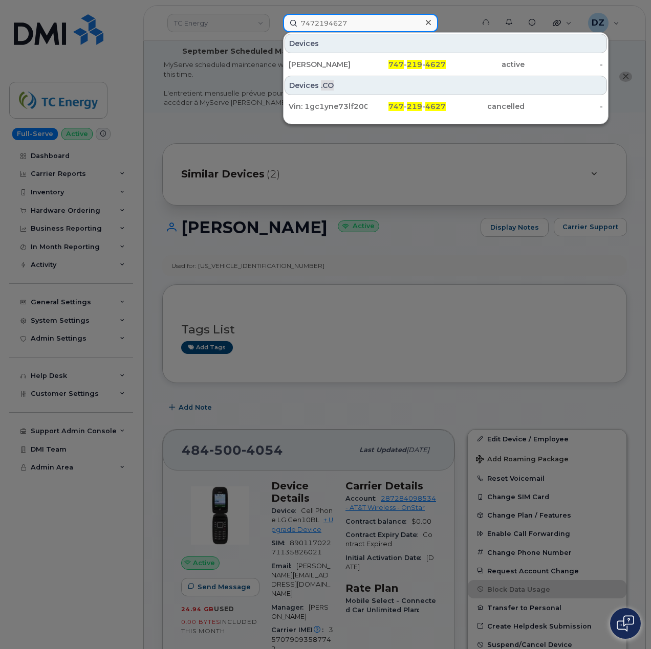
click at [342, 27] on input "7472194627" at bounding box center [360, 23] width 155 height 18
paste input "202002"
click at [347, 29] on input "7472202002" at bounding box center [360, 23] width 155 height 18
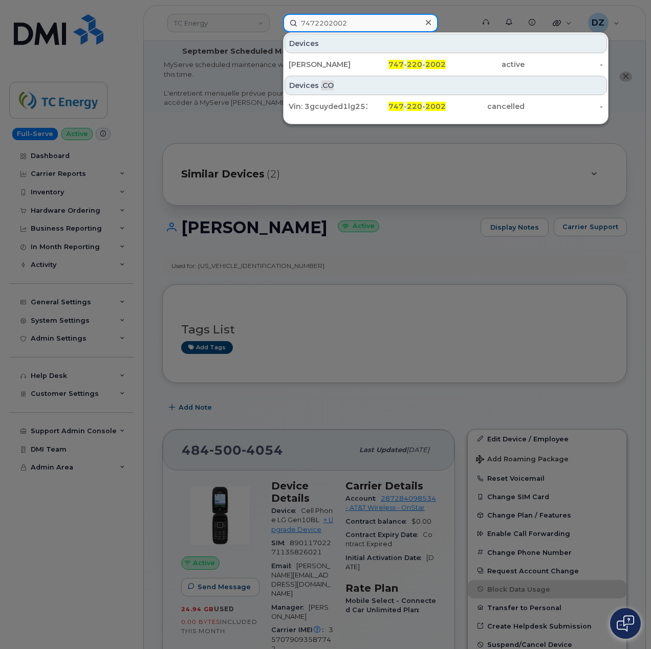
paste input "4147"
click at [370, 27] on input "7472204147" at bounding box center [360, 23] width 155 height 18
paste input "8143664064"
click at [333, 27] on input "8143664064" at bounding box center [360, 23] width 155 height 18
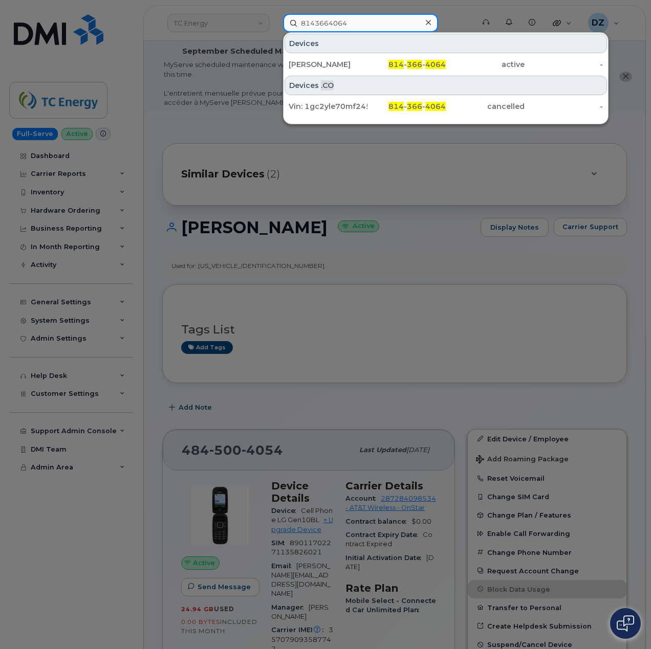
click at [333, 27] on input "8143664064" at bounding box center [360, 23] width 155 height 18
paste input "562663687"
click at [365, 21] on input "8562663687" at bounding box center [360, 23] width 155 height 18
paste input "4551"
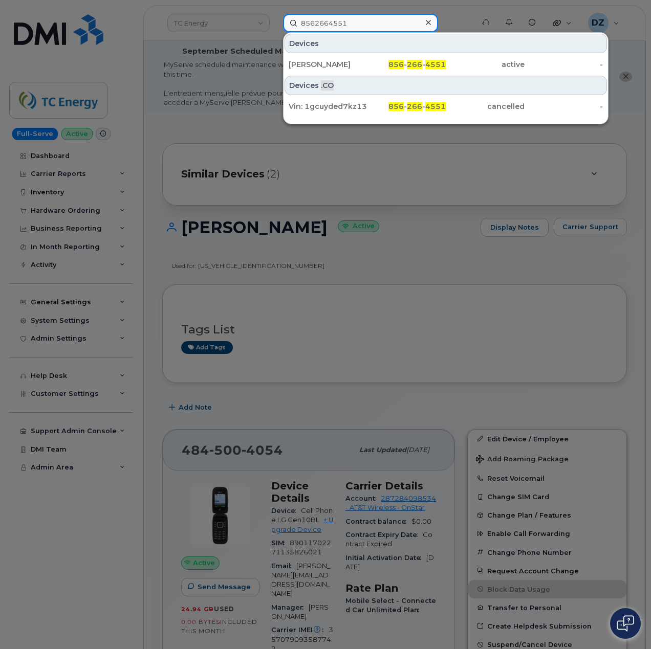
click at [365, 21] on input "8562664551" at bounding box center [360, 23] width 155 height 18
paste input "5815289"
click at [369, 21] on input "8565815289" at bounding box center [360, 23] width 155 height 18
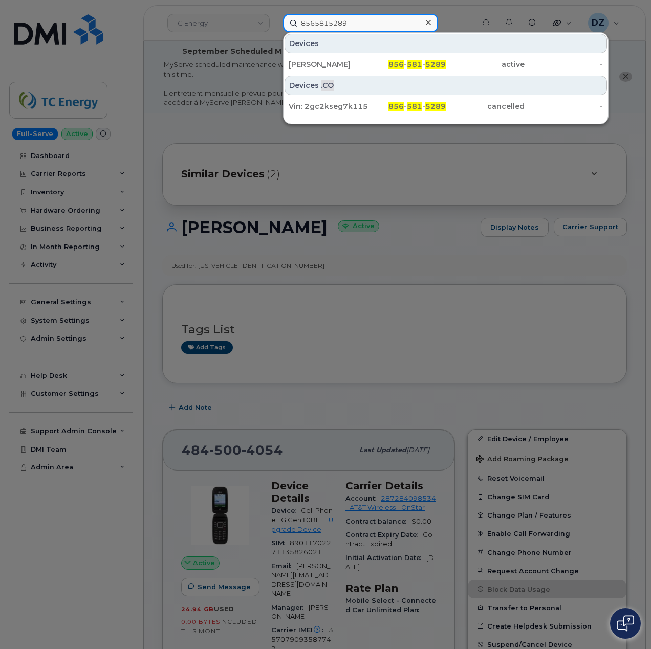
paste input "9034951176"
click at [366, 25] on input "9034951176" at bounding box center [360, 23] width 155 height 18
paste input "475295044"
click at [369, 26] on input "9475295044" at bounding box center [360, 23] width 155 height 18
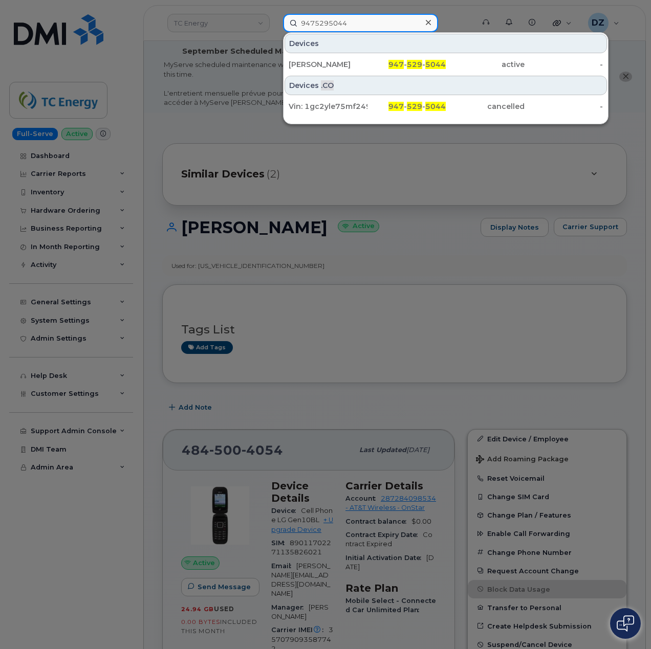
click at [369, 26] on input "9475295044" at bounding box center [360, 23] width 155 height 18
paste input "892905001"
click at [341, 24] on input "9892905001" at bounding box center [360, 23] width 155 height 18
paste input "6"
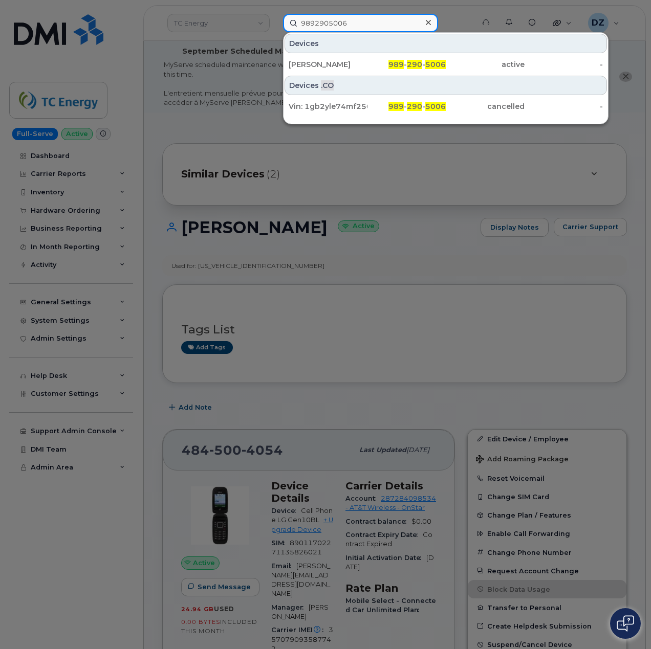
click at [333, 21] on input "9892905006" at bounding box center [360, 23] width 155 height 18
paste input "11"
click at [344, 23] on input "9892905011" at bounding box center [360, 23] width 155 height 18
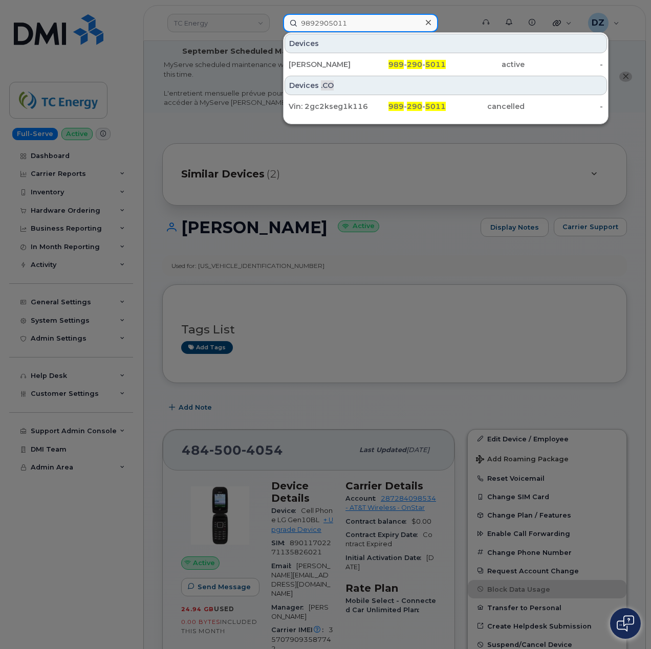
paste input "3"
click at [365, 21] on input "9892905031" at bounding box center [360, 23] width 155 height 18
paste input "3"
click at [378, 21] on input "9892905033" at bounding box center [360, 23] width 155 height 18
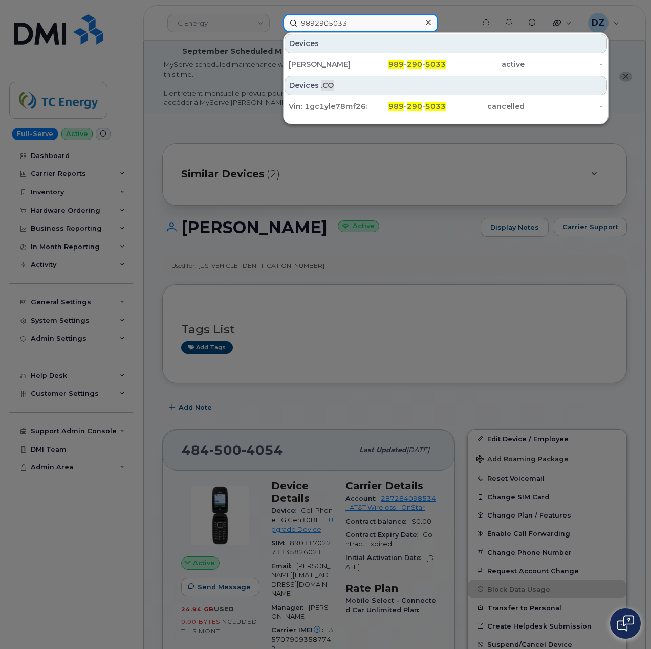
click at [378, 21] on input "9892905033" at bounding box center [360, 23] width 155 height 18
paste input "8"
click at [318, 25] on input "9892905038" at bounding box center [360, 23] width 155 height 18
paste input "51"
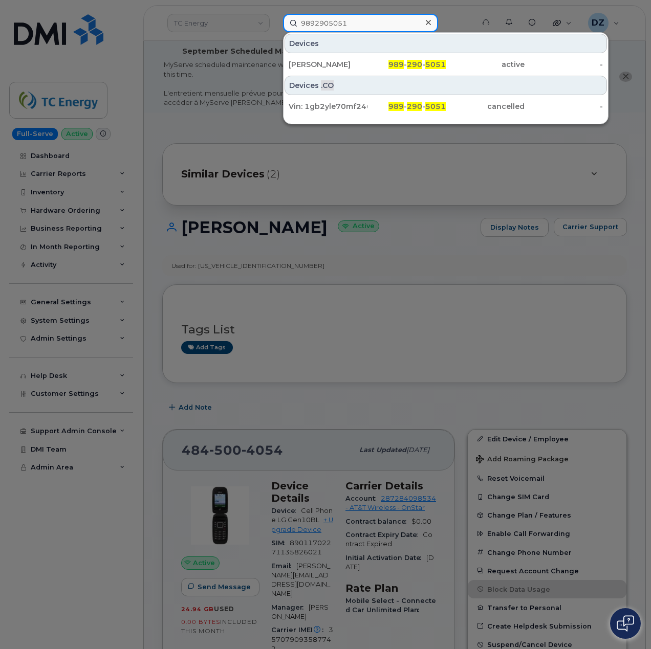
click at [372, 26] on input "9892905051" at bounding box center [360, 23] width 155 height 18
paste input "108"
click at [362, 20] on input "9892905108" at bounding box center [360, 23] width 155 height 18
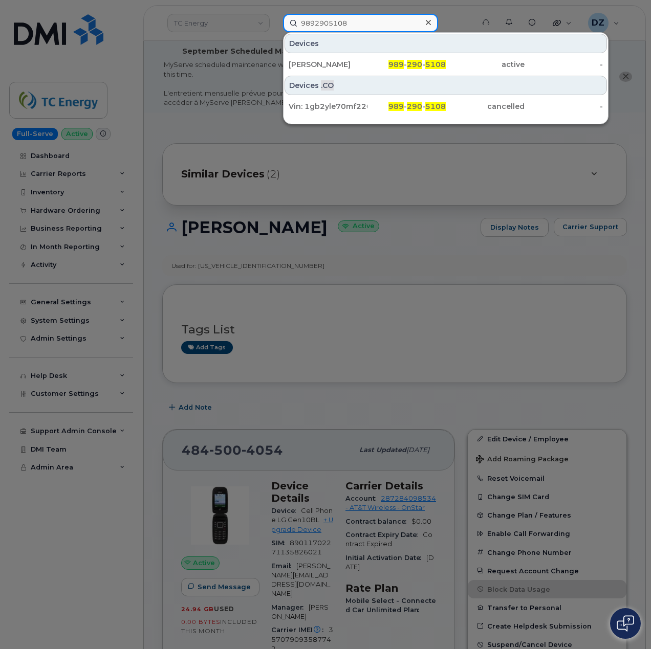
paste input "16"
click at [371, 31] on input "9892905116" at bounding box center [360, 23] width 155 height 18
paste input "98"
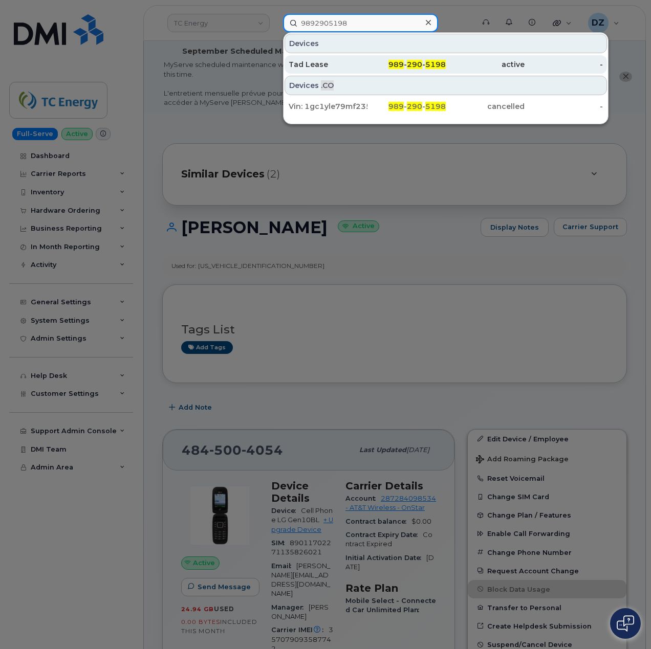
type input "9892905198"
click at [352, 64] on div "Tad Lease" at bounding box center [327, 64] width 79 height 10
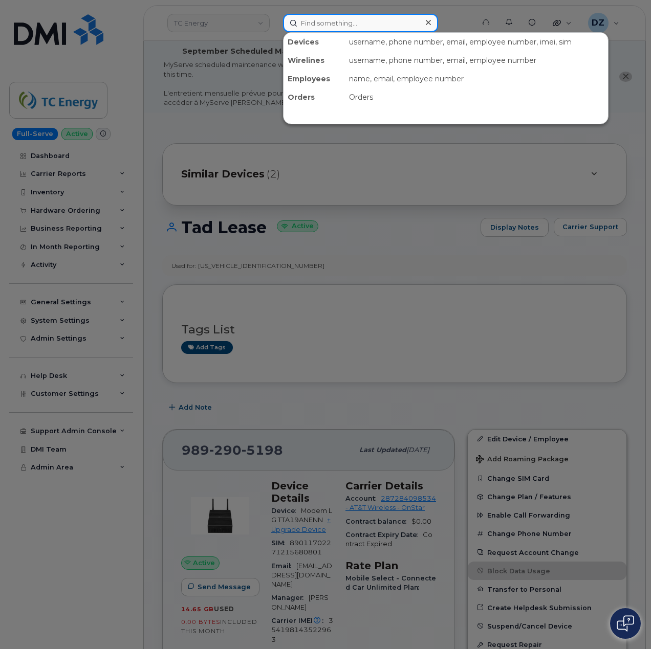
click at [305, 19] on input at bounding box center [360, 23] width 155 height 18
paste input "9892905199"
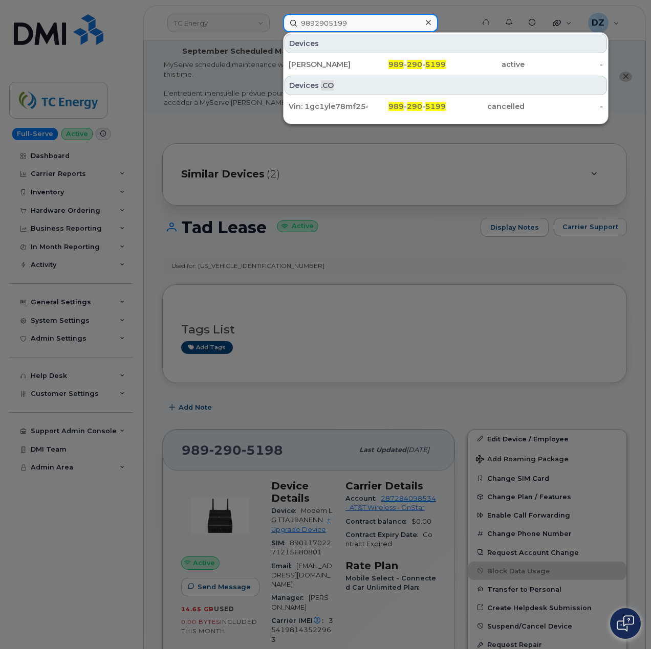
click at [373, 21] on input "9892905199" at bounding box center [360, 23] width 155 height 18
paste input "247"
click at [364, 23] on input "9892905247" at bounding box center [360, 23] width 155 height 18
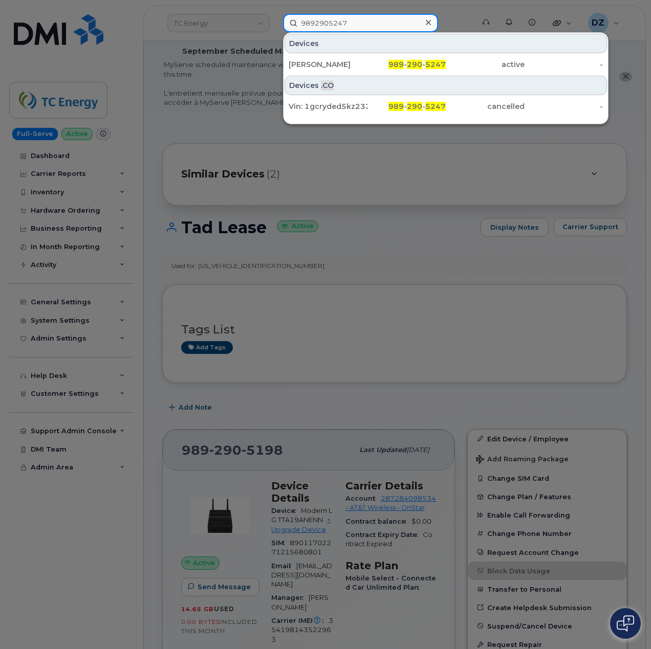
click at [364, 23] on input "9892905247" at bounding box center [360, 23] width 155 height 18
paste input "331"
click at [359, 23] on input "9892905331" at bounding box center [360, 23] width 155 height 18
paste input "6"
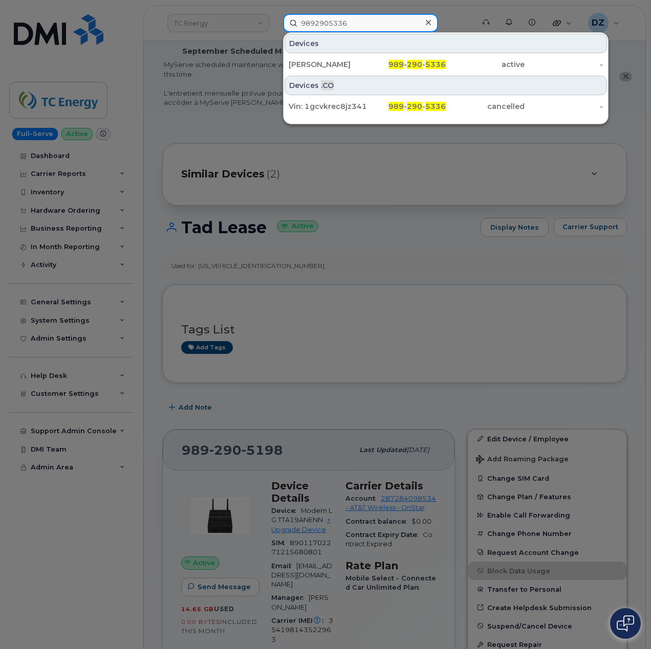
click at [371, 25] on input "9892905336" at bounding box center [360, 23] width 155 height 18
paste input "87"
click at [361, 25] on input "9892905387" at bounding box center [360, 23] width 155 height 18
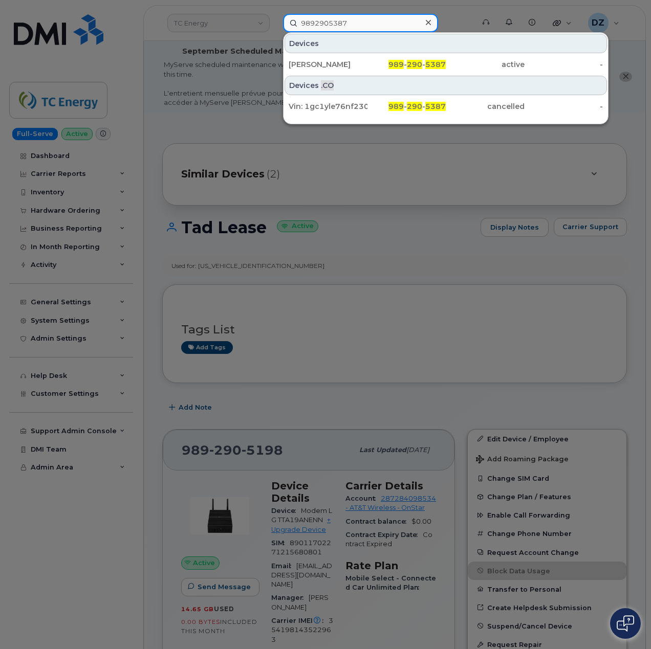
paste input "43"
click at [360, 23] on input "9892905437" at bounding box center [360, 23] width 155 height 18
paste input "661"
click at [340, 23] on input "9892905661" at bounding box center [360, 23] width 155 height 18
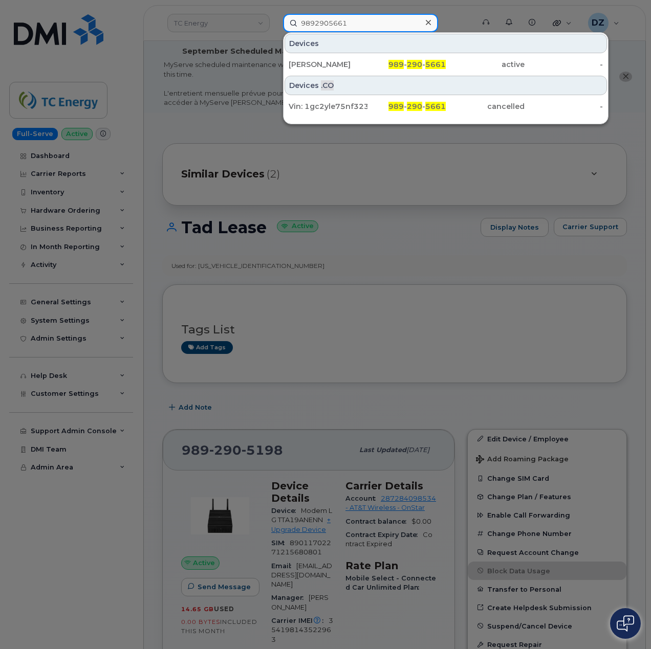
click at [340, 23] on input "9892905661" at bounding box center [360, 23] width 155 height 18
paste input "703"
click at [350, 21] on input "9892905703" at bounding box center [360, 23] width 155 height 18
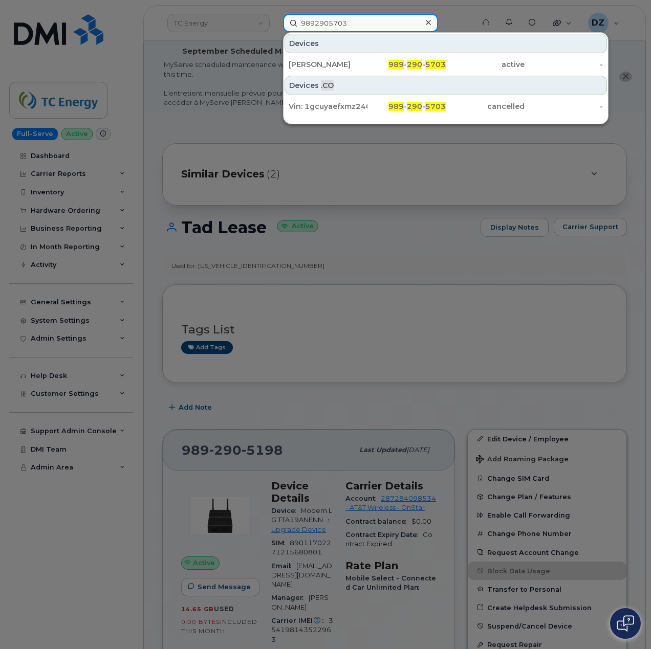
paste input "34"
click at [342, 21] on input "9892905734" at bounding box center [360, 23] width 155 height 18
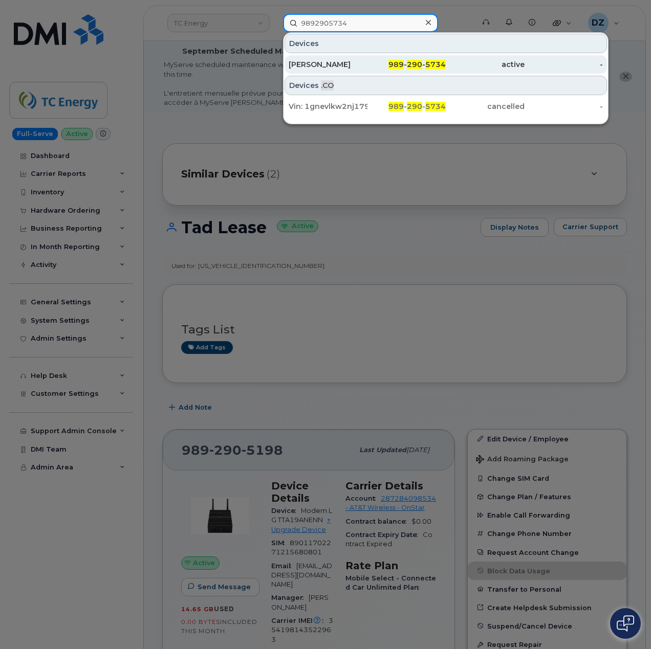
paste input "5"
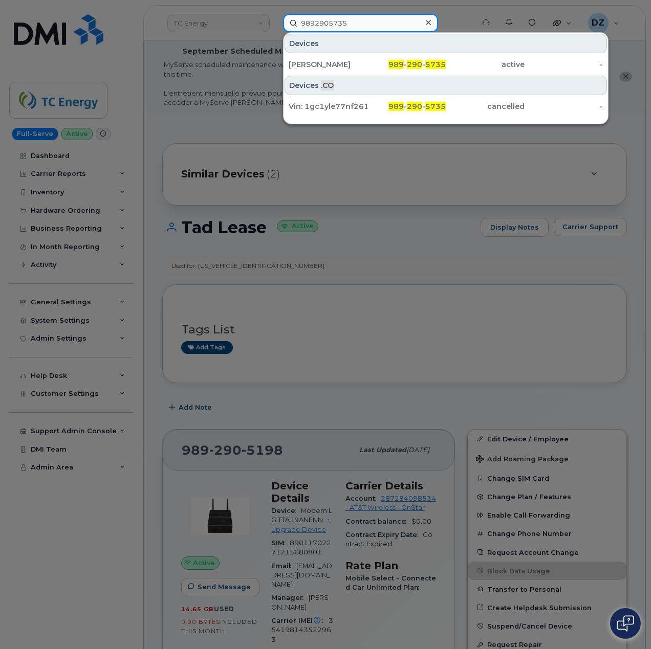
click at [329, 30] on input "9892905735" at bounding box center [360, 23] width 155 height 18
paste input "91"
click at [344, 26] on input "9892905915" at bounding box center [360, 23] width 155 height 18
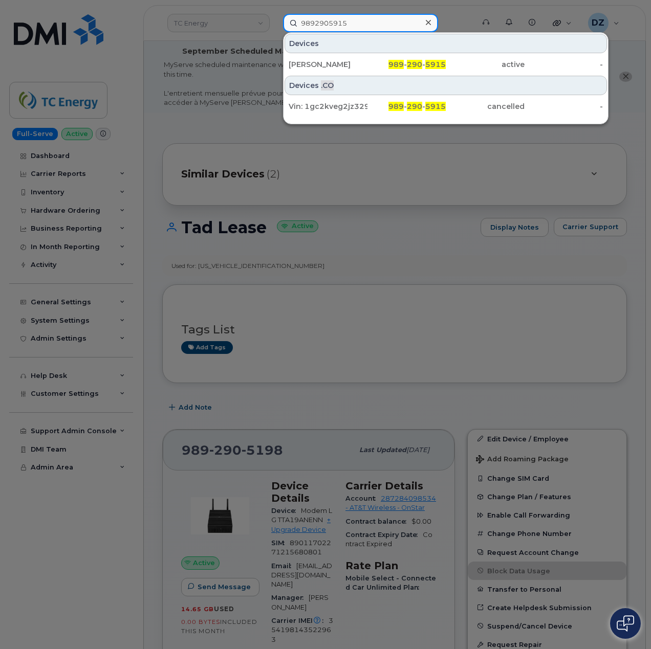
paste input "3503690"
click at [321, 27] on input "9893503690" at bounding box center [360, 23] width 155 height 18
paste input "7384"
click at [340, 27] on input "9893507384" at bounding box center [360, 23] width 155 height 18
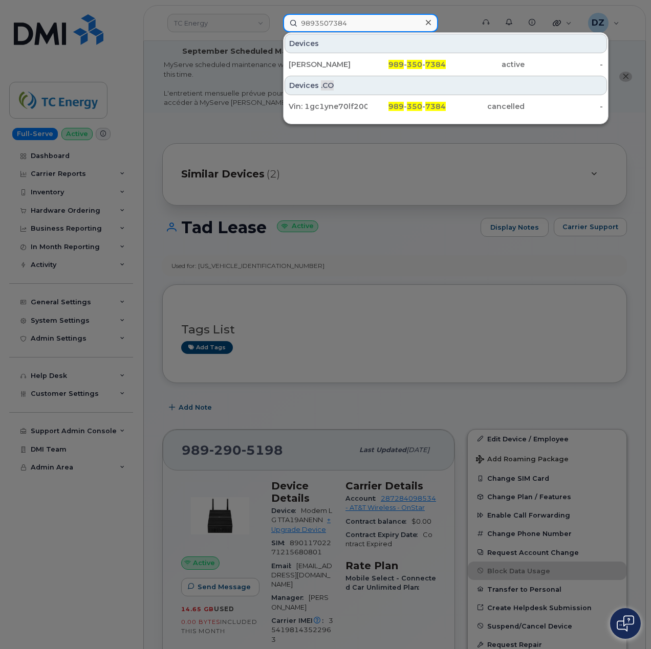
click at [340, 27] on input "9893507384" at bounding box center [360, 23] width 155 height 18
paste input "71031"
click at [320, 19] on input "9897103184" at bounding box center [360, 23] width 155 height 18
paste input "257"
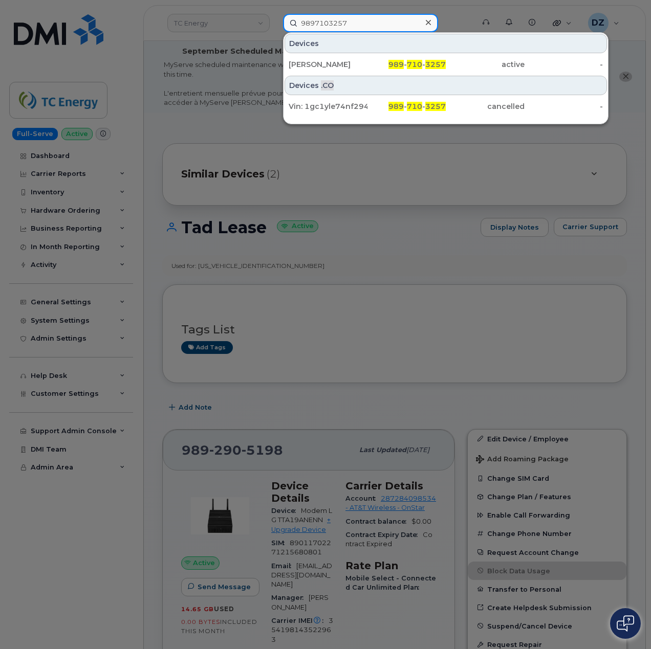
click at [331, 26] on input "9897103257" at bounding box center [360, 23] width 155 height 18
paste input "369"
click at [342, 21] on input "9897103369" at bounding box center [360, 23] width 155 height 18
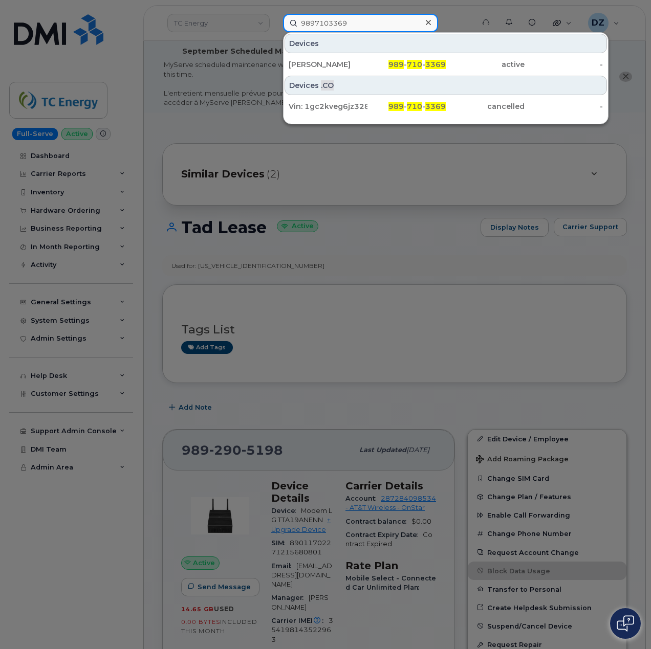
paste input "422"
click at [378, 29] on input "9897103422" at bounding box center [360, 23] width 155 height 18
paste input "3"
click at [348, 20] on input "9897103423" at bounding box center [360, 23] width 155 height 18
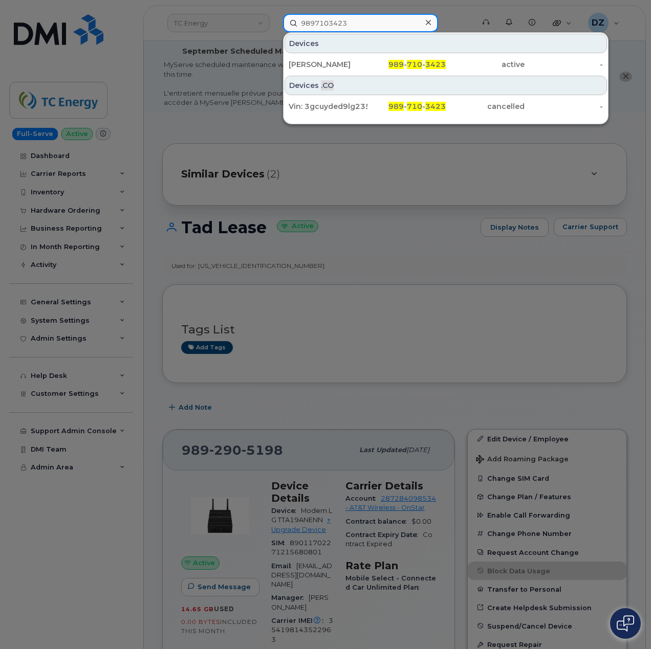
click at [348, 20] on input "9897103423" at bounding box center [360, 23] width 155 height 18
paste input "75"
click at [344, 27] on input "9897103475" at bounding box center [360, 23] width 155 height 18
paste input "88"
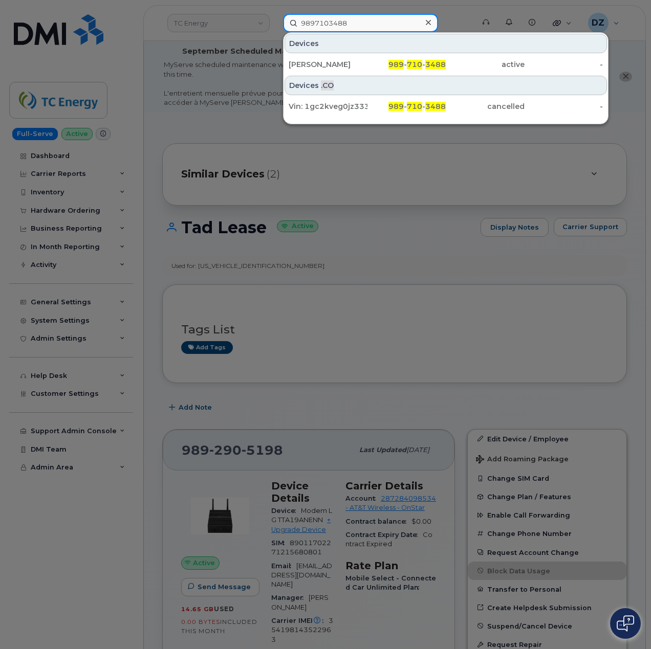
click at [363, 29] on input "9897103488" at bounding box center [360, 23] width 155 height 18
paste input "99"
click at [351, 27] on input "9897103499" at bounding box center [360, 23] width 155 height 18
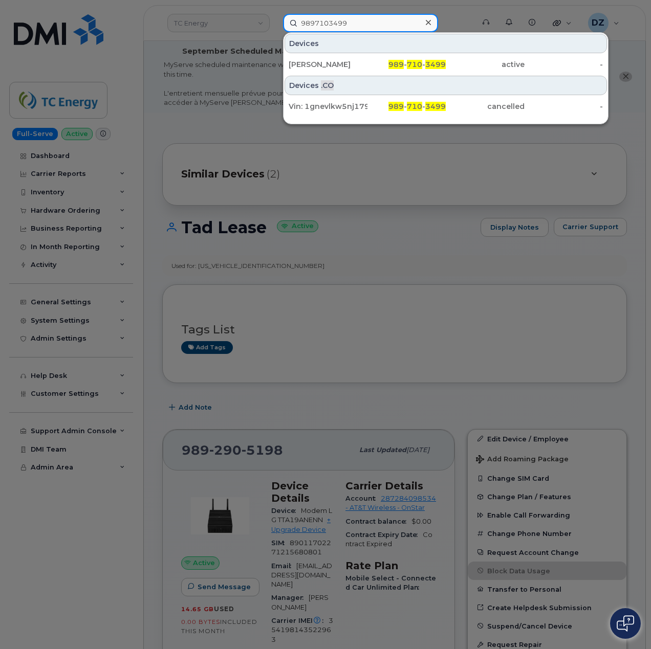
paste input "514"
click at [316, 23] on input "9897103514" at bounding box center [360, 23] width 155 height 18
paste input "3"
click at [322, 19] on input "9897103534" at bounding box center [360, 23] width 155 height 18
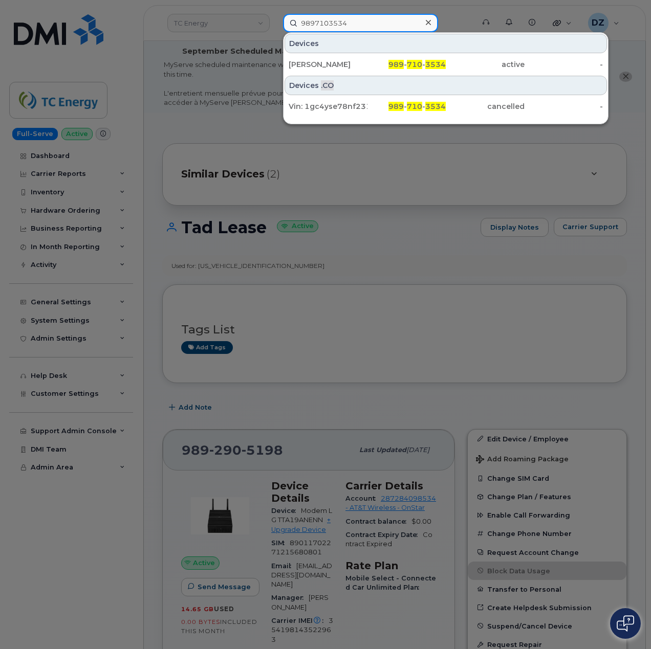
click at [322, 19] on input "9897103534" at bounding box center [360, 23] width 155 height 18
paste input "8"
click at [361, 23] on input "9897103584" at bounding box center [360, 23] width 155 height 18
paste input "849"
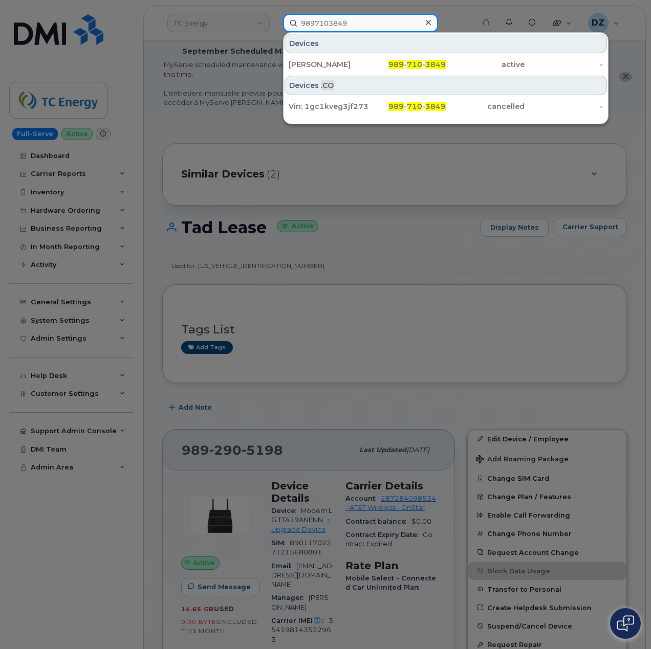
click at [343, 23] on input "9897103849" at bounding box center [360, 23] width 155 height 18
paste input "910"
click at [337, 21] on input "9897103910" at bounding box center [360, 23] width 155 height 18
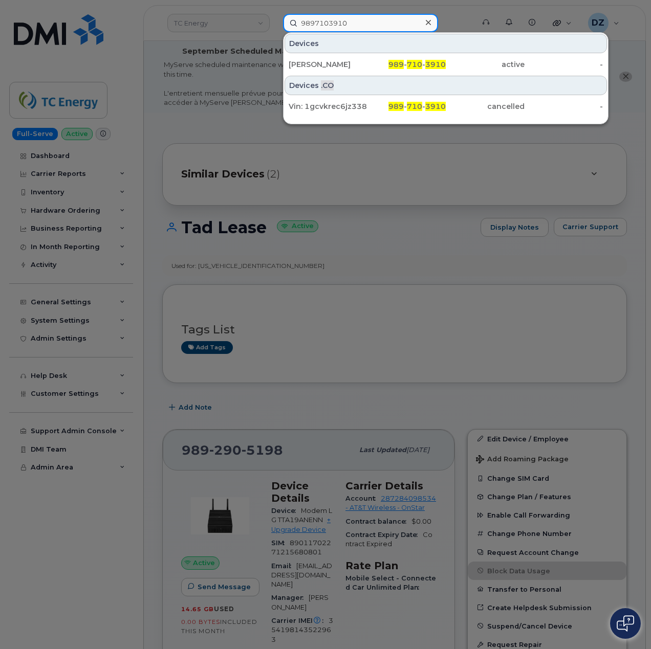
paste input "42"
click at [326, 28] on input "9897103942" at bounding box center [360, 23] width 155 height 18
paste input "6"
click at [346, 27] on input "9897103946" at bounding box center [360, 23] width 155 height 18
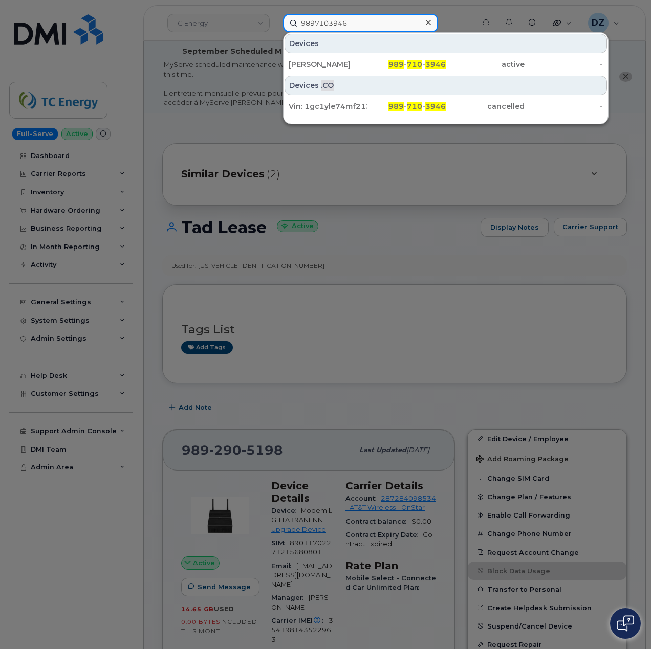
click at [346, 27] on input "9897103946" at bounding box center [360, 23] width 155 height 18
paste input "8581847"
click at [350, 21] on input "9898581847" at bounding box center [360, 23] width 155 height 18
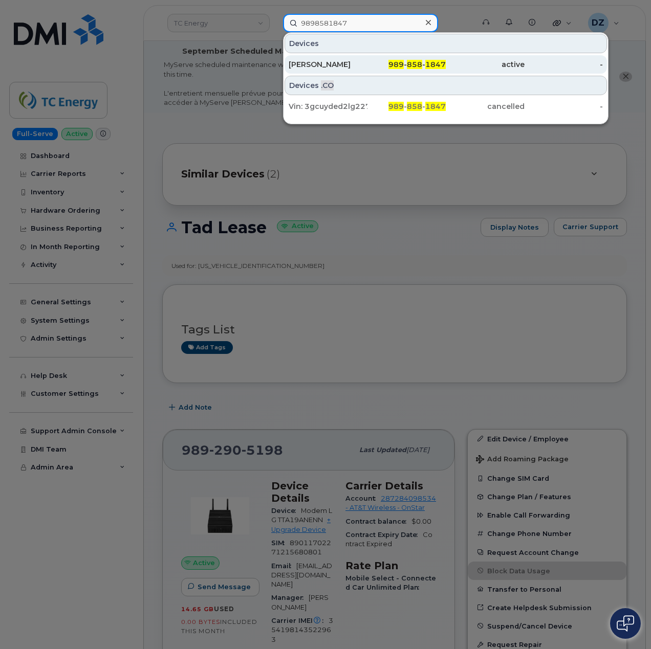
paste input "915"
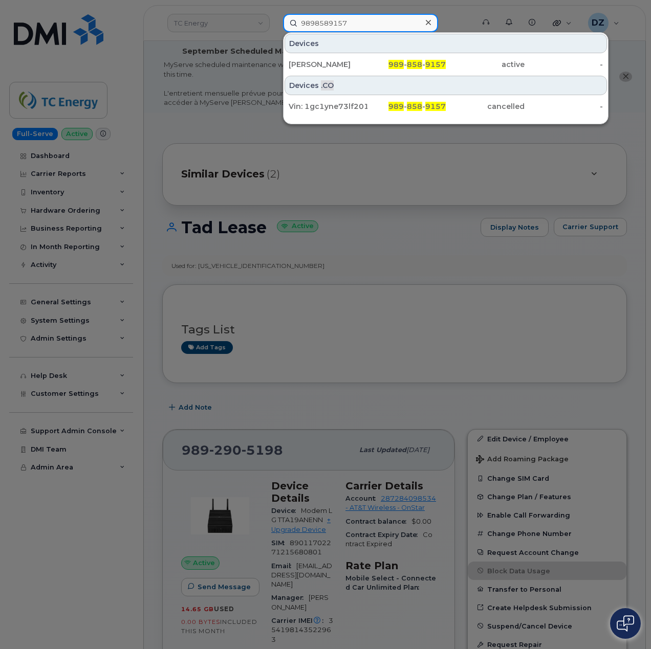
click at [338, 25] on input "9898589157" at bounding box center [360, 23] width 155 height 18
paste input "816"
click at [361, 25] on input "9898589816" at bounding box center [360, 23] width 155 height 18
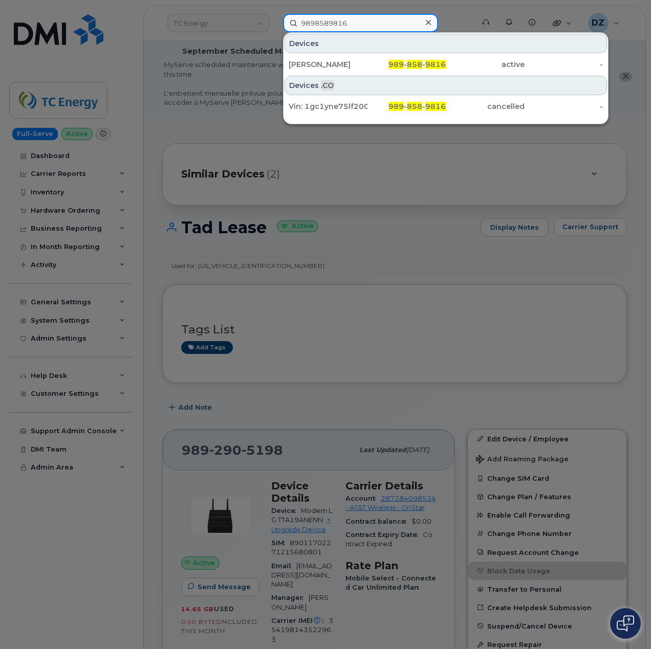
paste input "25"
click at [348, 25] on input "9898589825" at bounding box center [360, 23] width 155 height 18
paste input "890211"
click at [315, 25] on input "9898890211" at bounding box center [360, 23] width 155 height 18
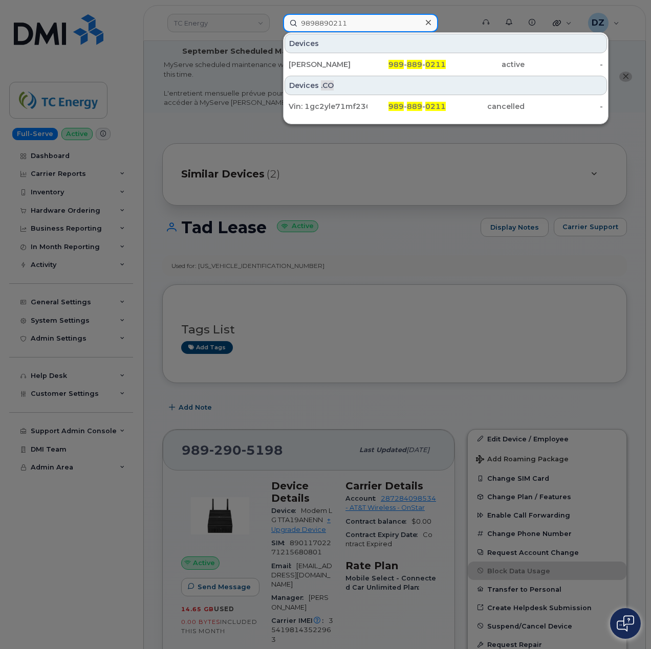
click at [315, 25] on input "9898890211" at bounding box center [360, 23] width 155 height 18
paste input "412"
click at [368, 24] on input "9898890412" at bounding box center [360, 23] width 155 height 18
paste input "80"
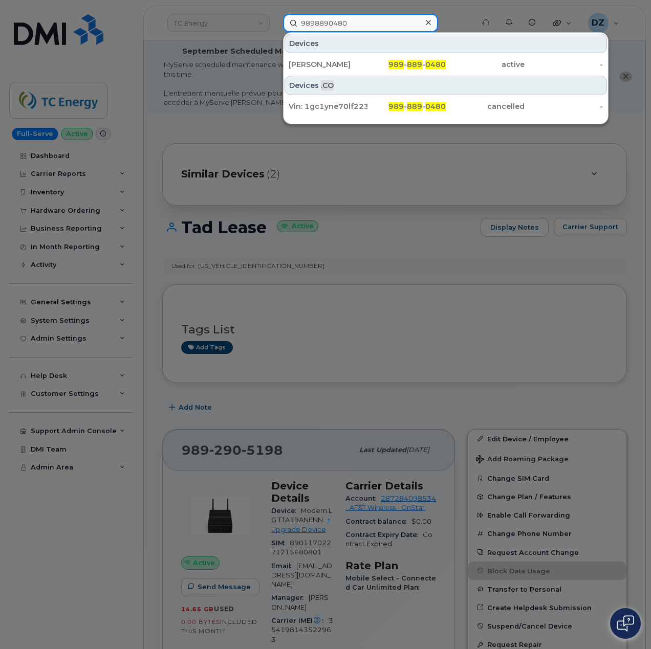
click at [360, 24] on input "9898890480" at bounding box center [360, 23] width 155 height 18
paste input "648"
click at [369, 27] on input "9898890648" at bounding box center [360, 23] width 155 height 18
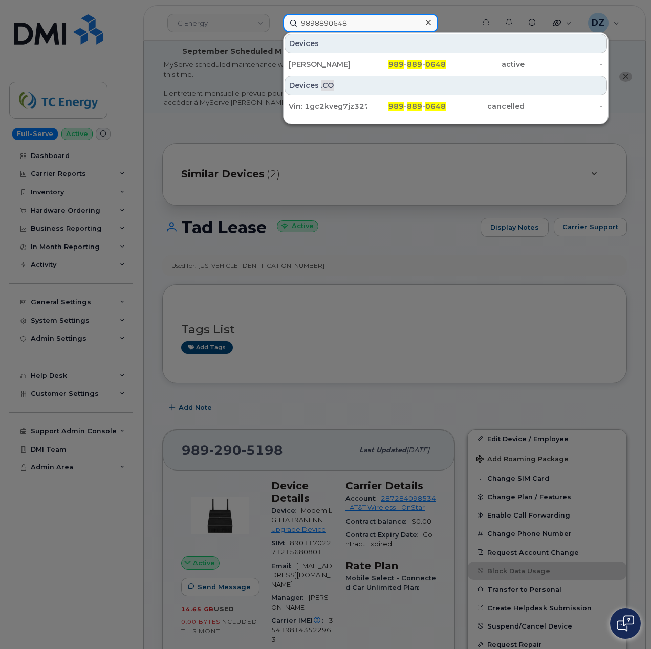
paste input "736"
click at [344, 18] on input "9898890736" at bounding box center [360, 23] width 155 height 18
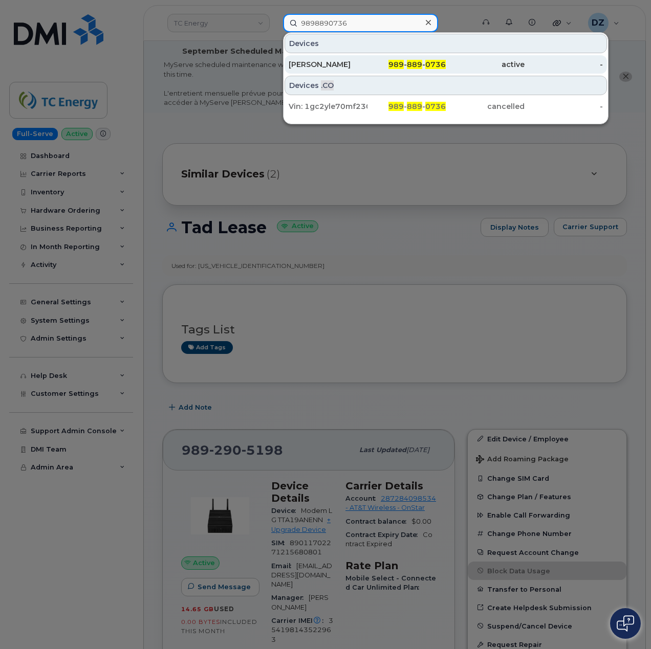
paste input "2024"
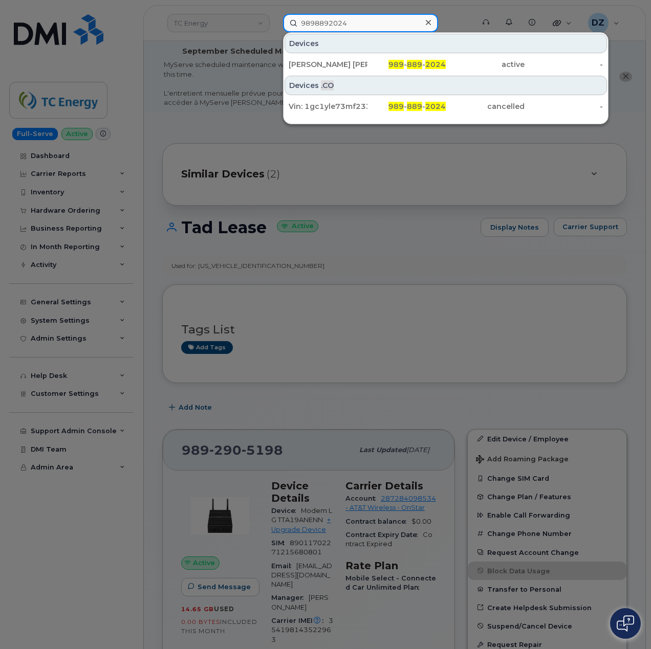
click at [346, 24] on input "9898892024" at bounding box center [360, 23] width 155 height 18
click at [337, 25] on input "9898892024" at bounding box center [360, 23] width 155 height 18
paste input "8"
click at [361, 23] on input "9898892028" at bounding box center [360, 23] width 155 height 18
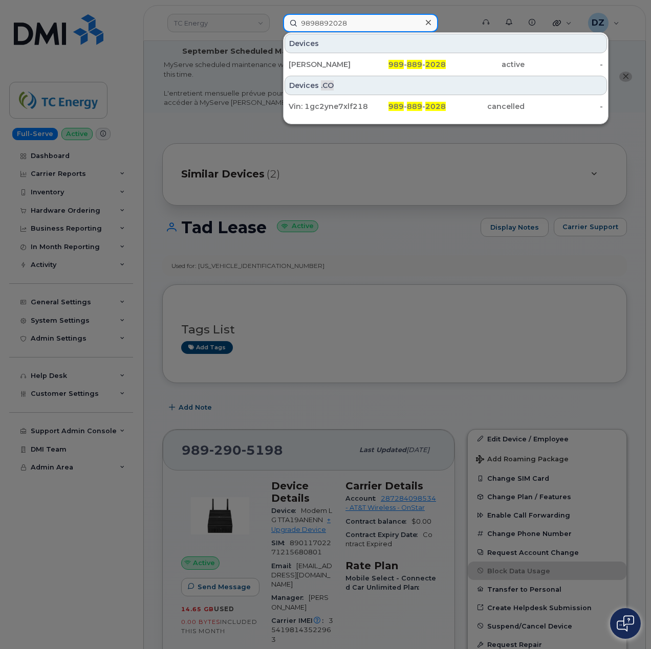
click at [361, 23] on input "9898892028" at bounding box center [360, 23] width 155 height 18
paste input "99"
click at [346, 25] on input "9898892099" at bounding box center [360, 23] width 155 height 18
paste input "213"
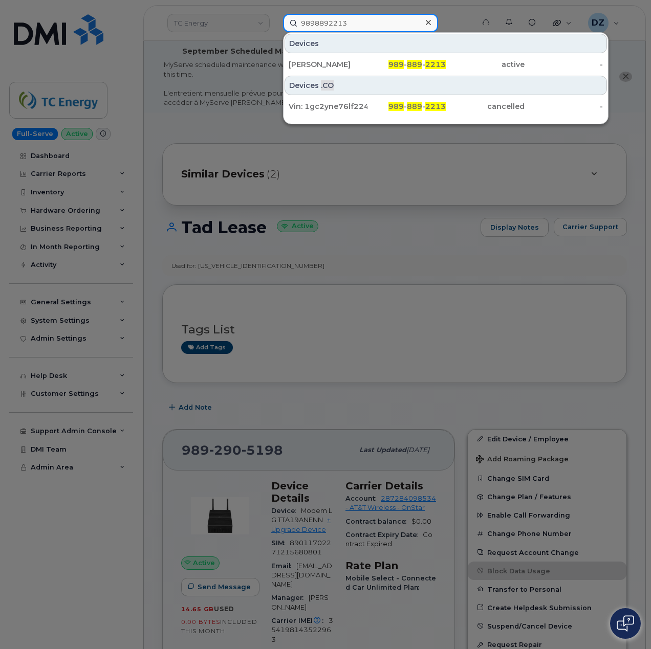
click at [364, 19] on input "9898892213" at bounding box center [360, 23] width 155 height 18
paste input "302"
click at [347, 17] on input "9898892302" at bounding box center [360, 23] width 155 height 18
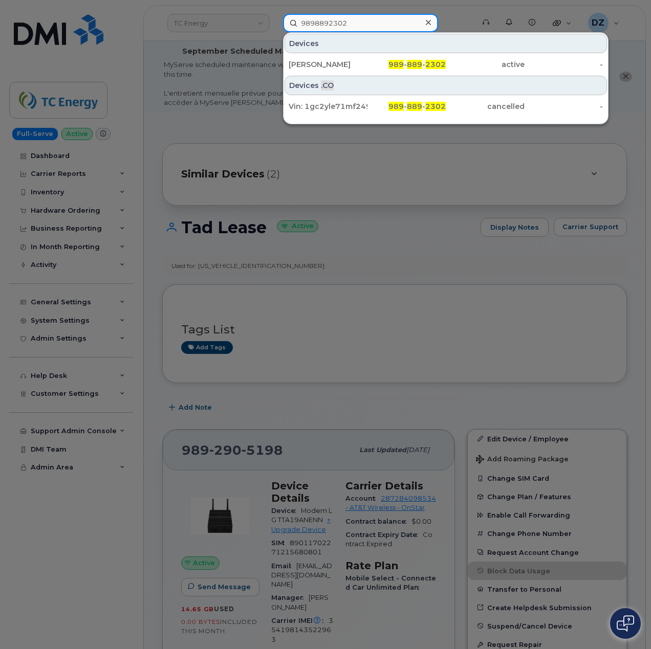
paste input "4849850283"
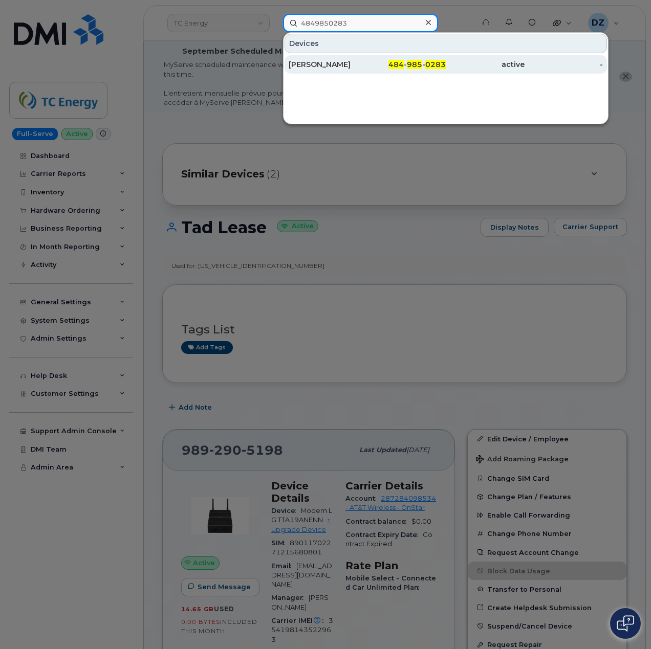
type input "4849850283"
click at [342, 66] on div "Robin Noblet" at bounding box center [327, 64] width 79 height 10
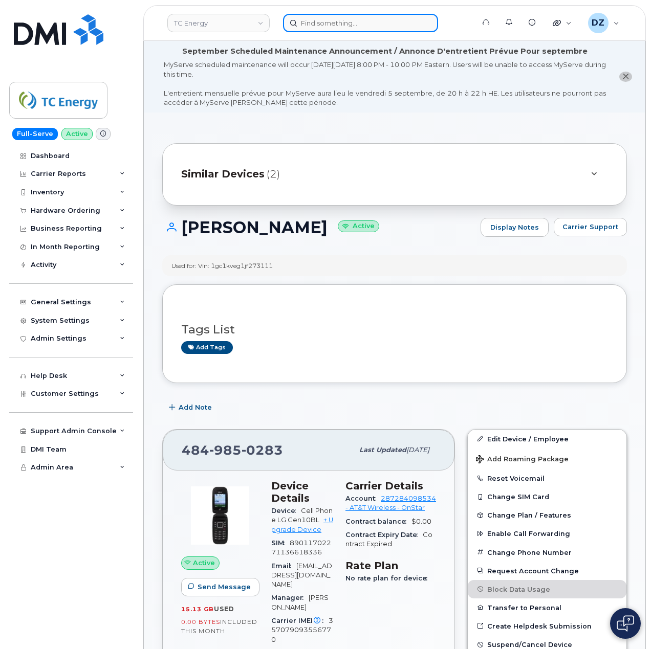
click at [369, 24] on input at bounding box center [360, 23] width 155 height 18
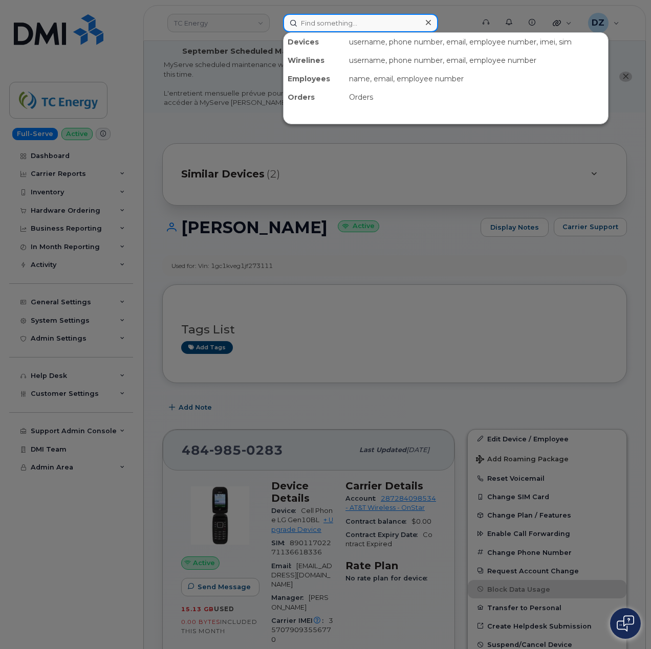
paste input "9898890229"
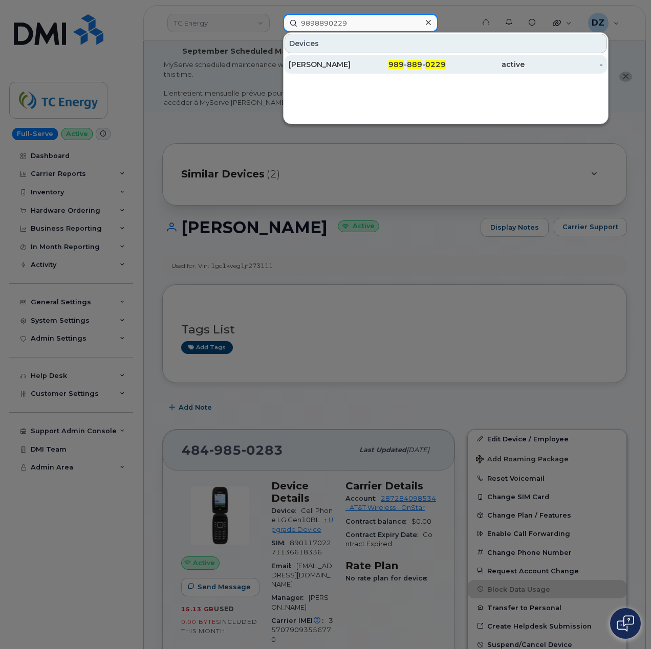
type input "9898890229"
click at [355, 66] on div "[PERSON_NAME]" at bounding box center [327, 64] width 79 height 10
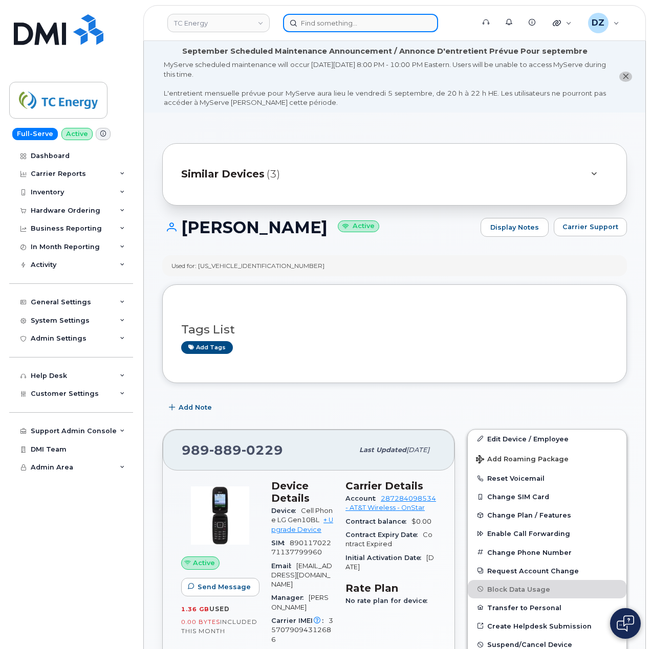
click at [353, 27] on input at bounding box center [360, 23] width 155 height 18
paste input "4845005403"
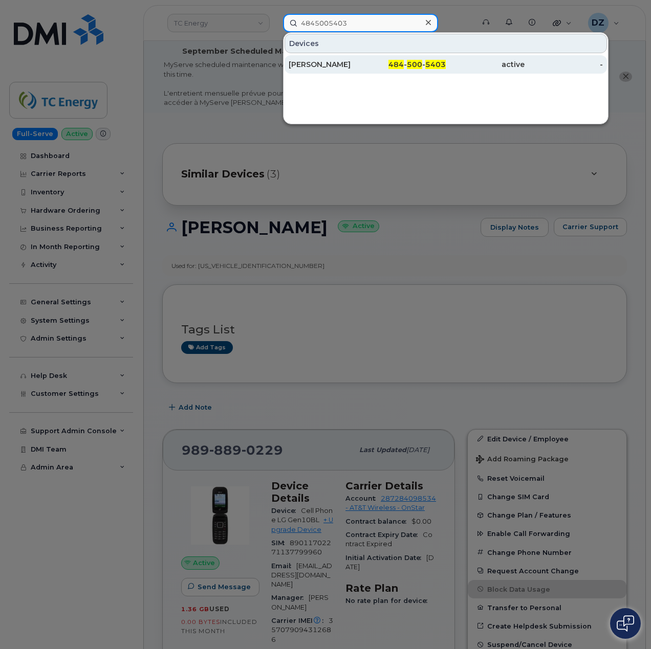
type input "4845005403"
click at [352, 68] on div "[PERSON_NAME]" at bounding box center [327, 64] width 79 height 10
